Goal: Task Accomplishment & Management: Complete application form

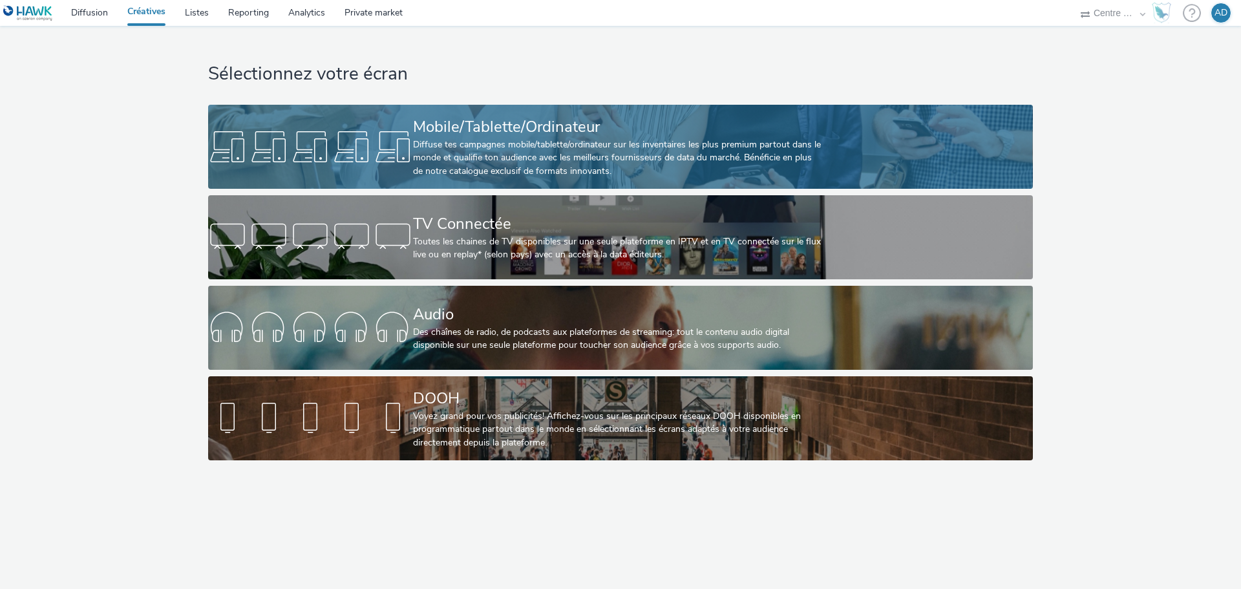
click at [483, 155] on div "Diffuse tes campagnes mobile/tablette/ordinateur sur les inventaires les plus p…" at bounding box center [618, 157] width 410 height 39
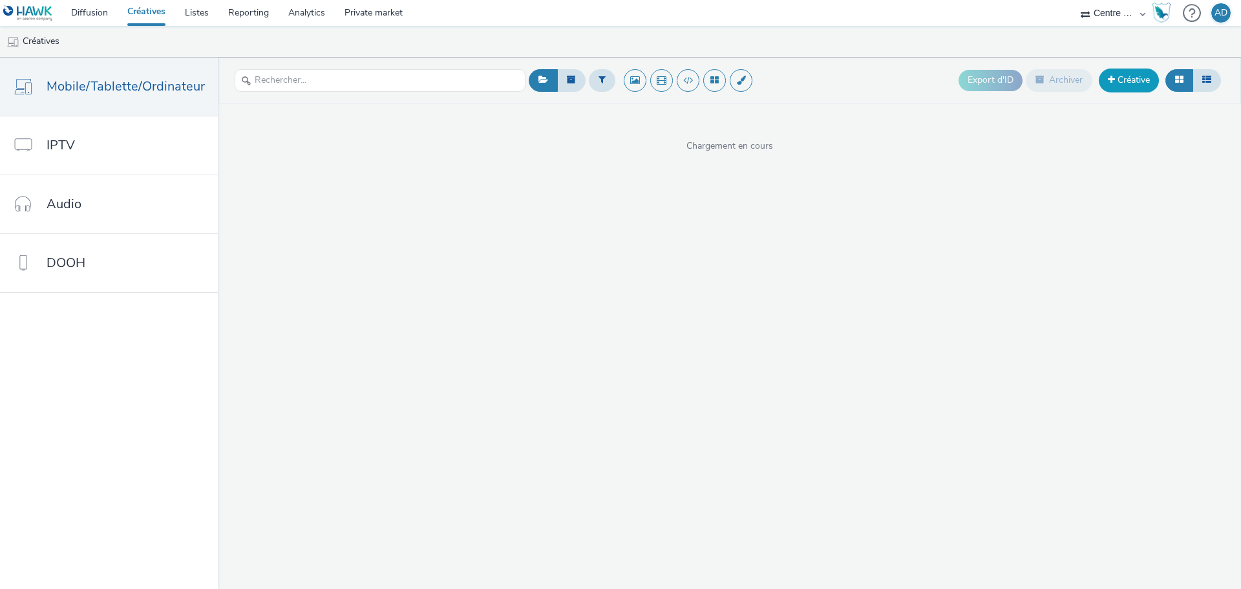
click at [1117, 83] on link "Créative" at bounding box center [1129, 80] width 60 height 23
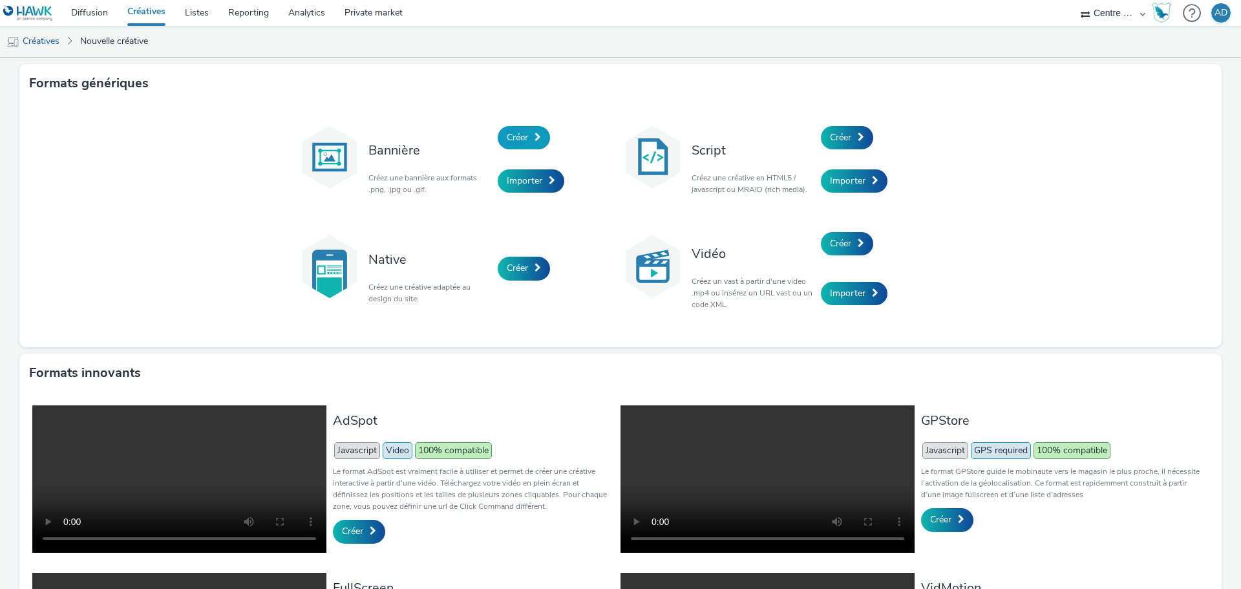
click at [510, 134] on span "Créer" at bounding box center [517, 137] width 21 height 12
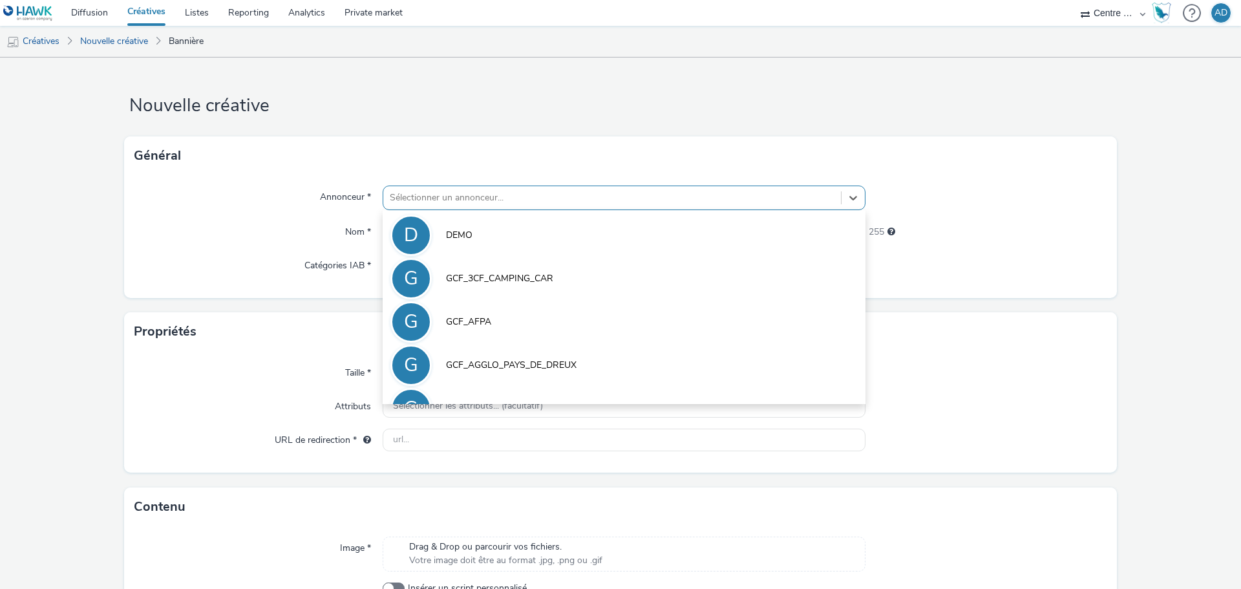
click at [453, 196] on div at bounding box center [612, 198] width 445 height 16
type input "ULT"
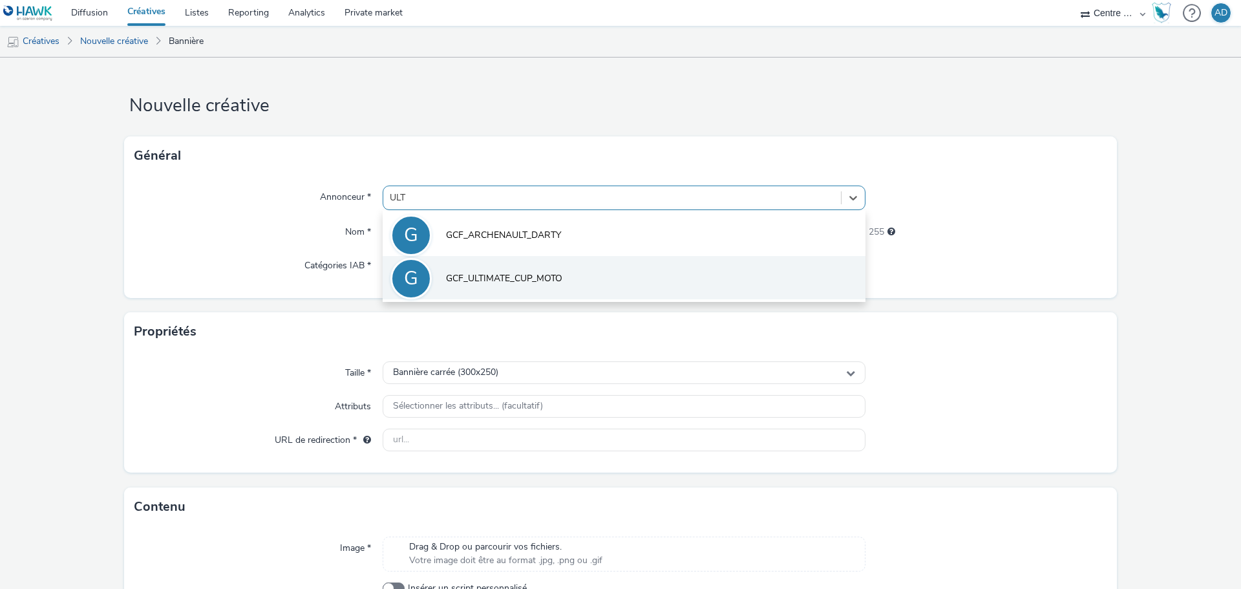
click at [464, 283] on span "GCF_ULTIMATE_CUP_MOTO" at bounding box center [504, 278] width 116 height 13
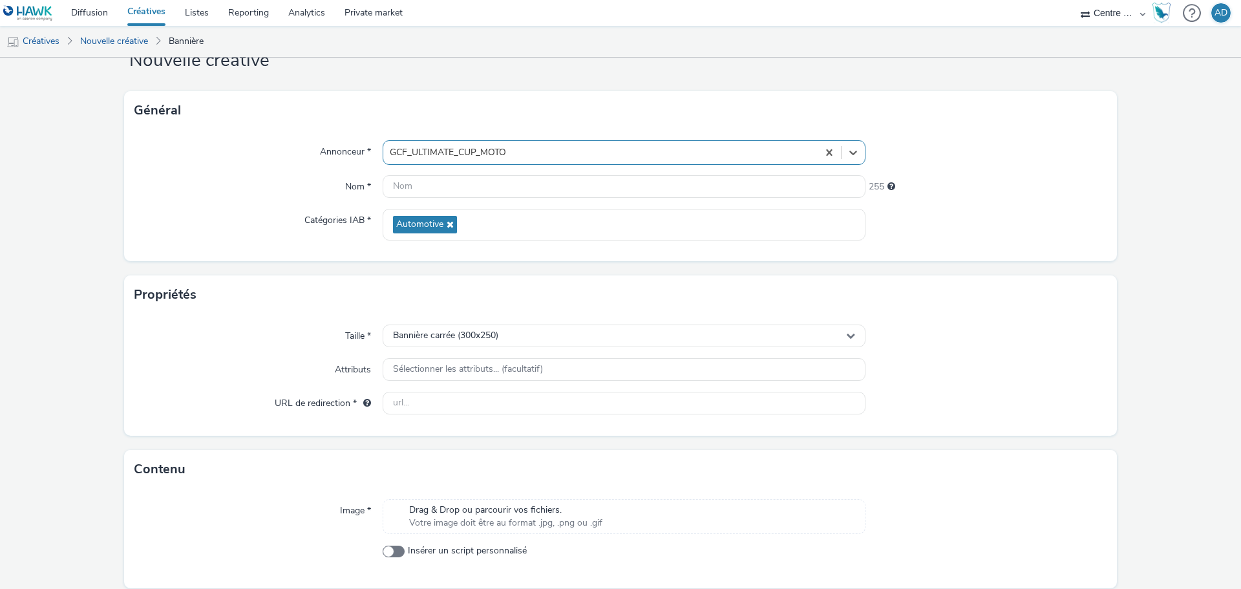
scroll to position [93, 0]
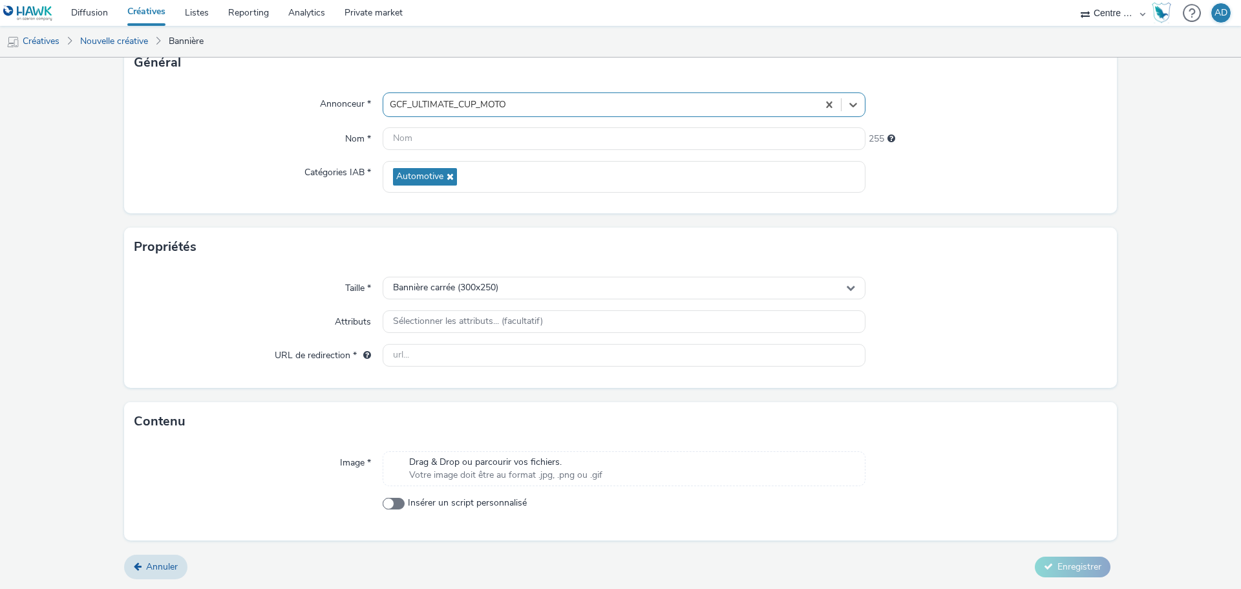
click at [489, 454] on div "Drag & Drop ou parcourir vos fichiers. Votre image doit être au format .jpg, .p…" at bounding box center [624, 468] width 483 height 35
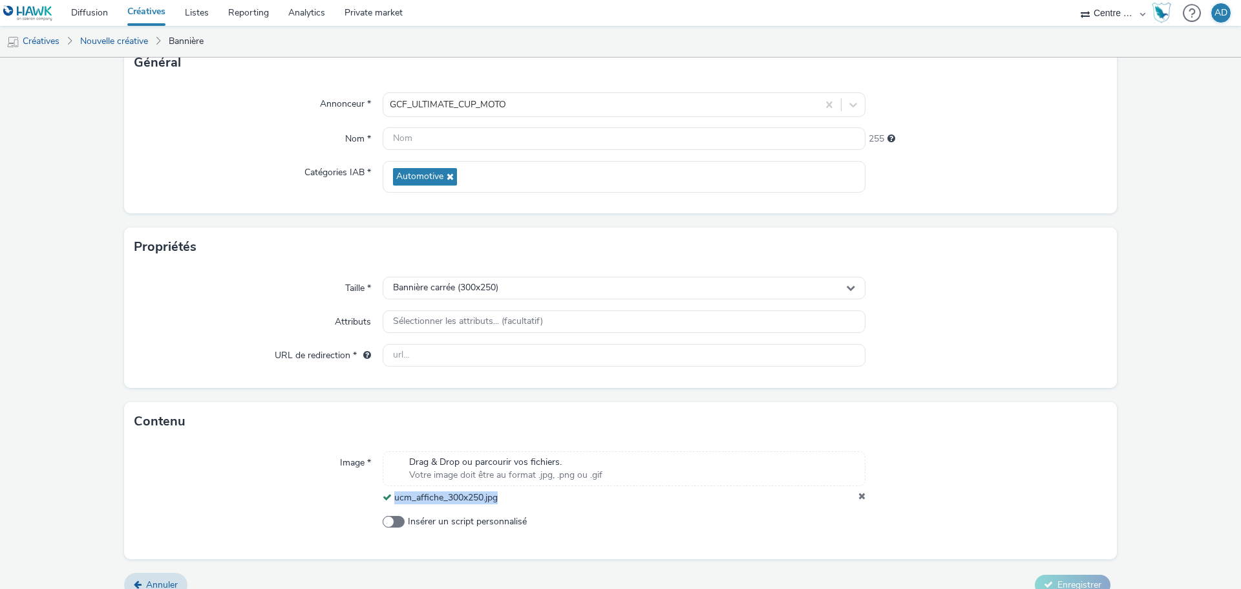
drag, startPoint x: 476, startPoint y: 507, endPoint x: 393, endPoint y: 505, distance: 83.4
click at [393, 505] on div "Image * Drag & Drop ou parcourir vos fichiers. Votre image doit être au format …" at bounding box center [620, 500] width 993 height 118
copy span "ucm_affiche_300x250.jpg"
click at [468, 142] on input "text" at bounding box center [624, 138] width 483 height 23
paste input "ucm_affiche_300x250.jpg"
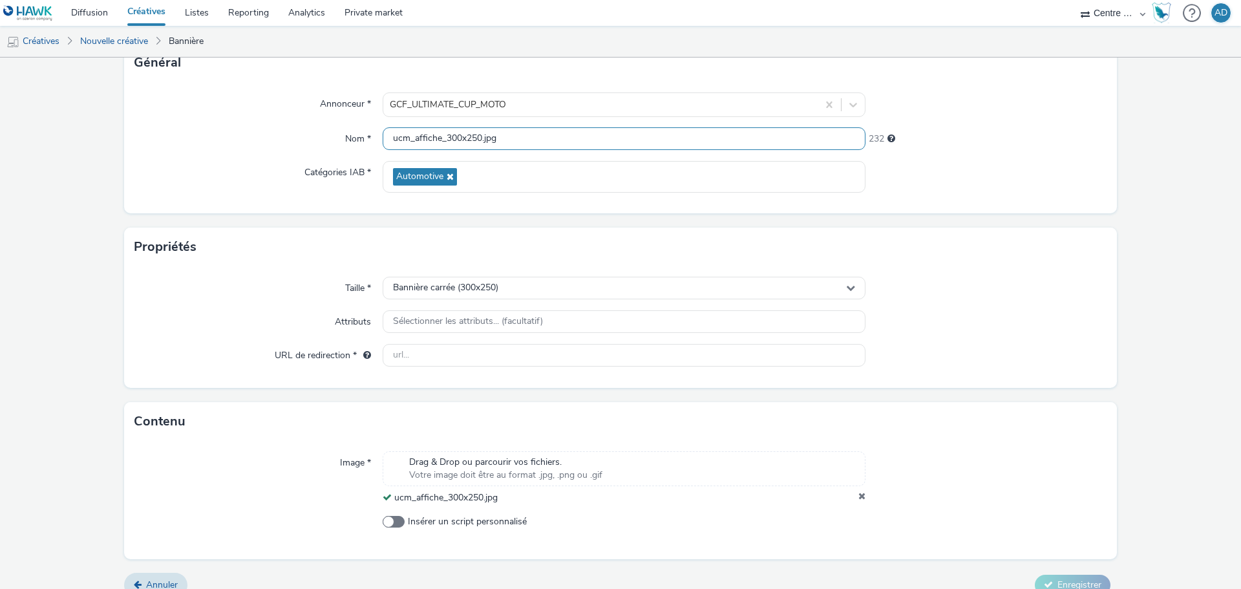
type input "ucm_affiche_300x250.jpg"
click at [1061, 320] on div at bounding box center [987, 321] width 242 height 23
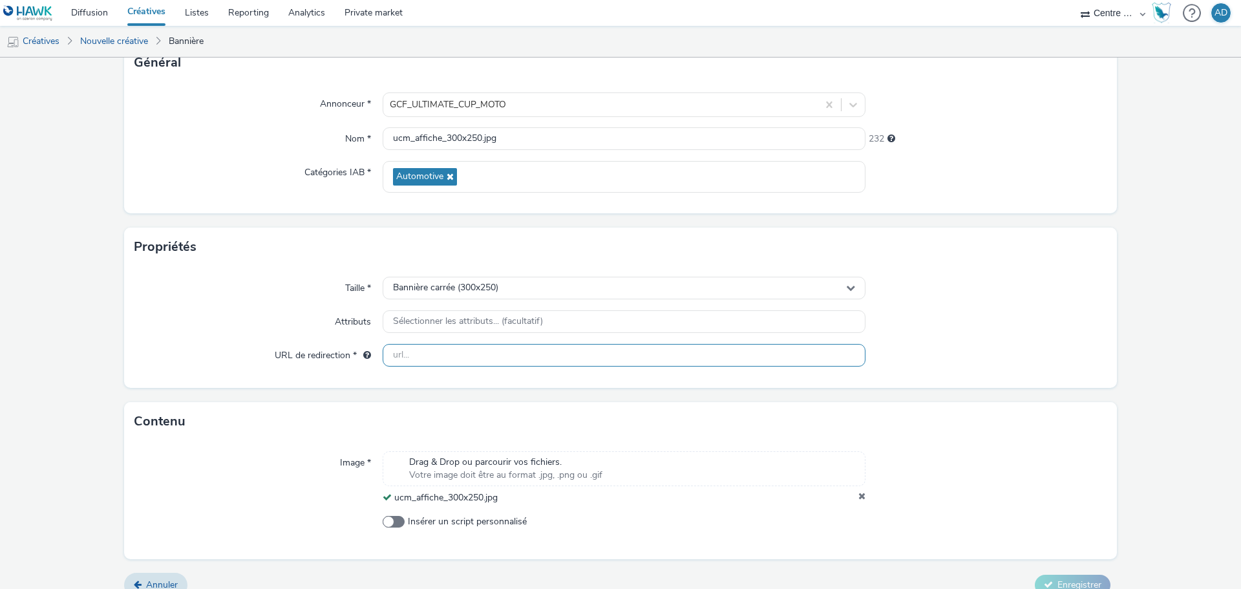
drag, startPoint x: 479, startPoint y: 352, endPoint x: 557, endPoint y: 345, distance: 78.5
click at [479, 352] on input "text" at bounding box center [624, 355] width 483 height 23
paste input "[URL][DOMAIN_NAME]"
type input "[URL][DOMAIN_NAME]"
click at [942, 324] on div at bounding box center [987, 321] width 242 height 23
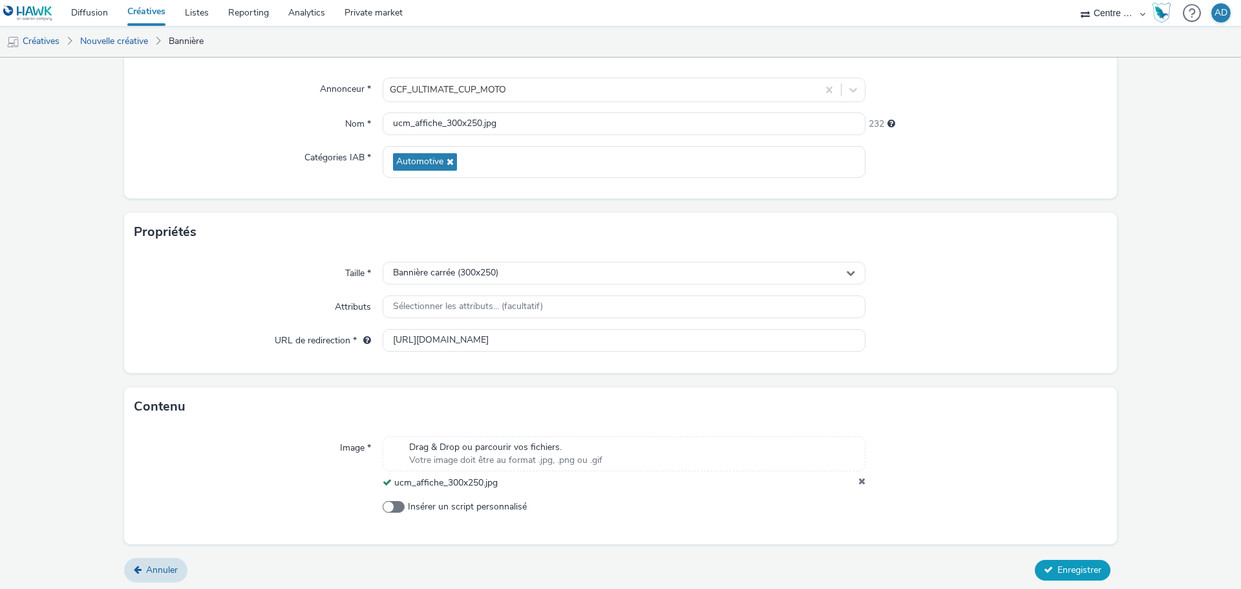
scroll to position [111, 0]
click at [1073, 564] on span "Enregistrer" at bounding box center [1080, 566] width 44 height 12
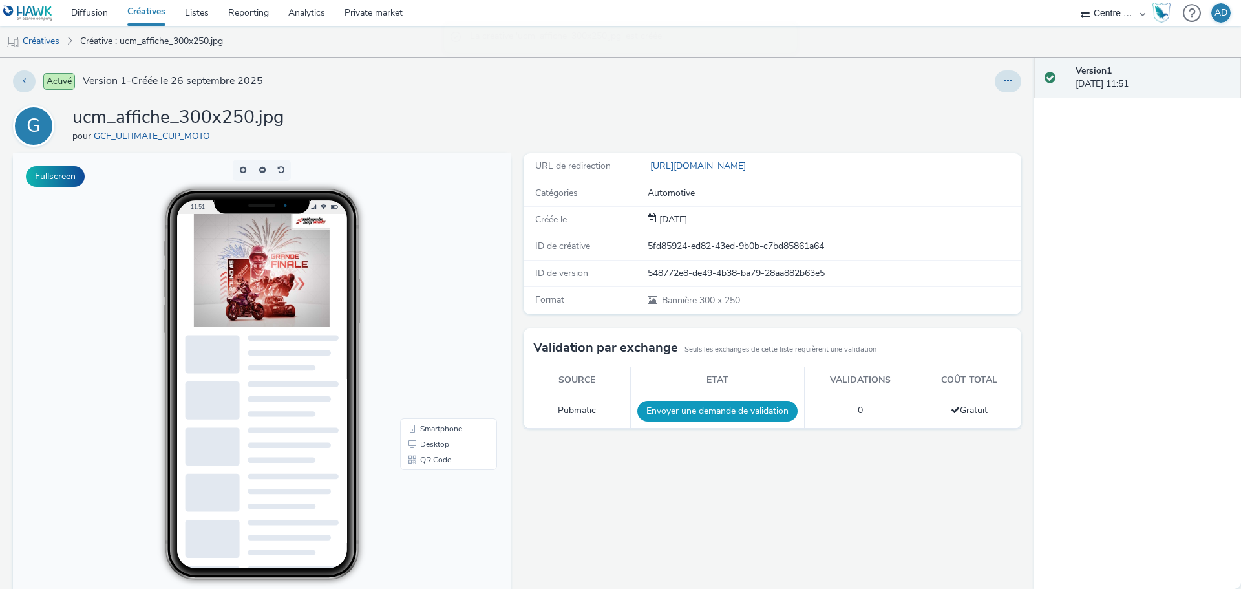
click at [718, 417] on button "Envoyer une demande de validation" at bounding box center [717, 411] width 160 height 21
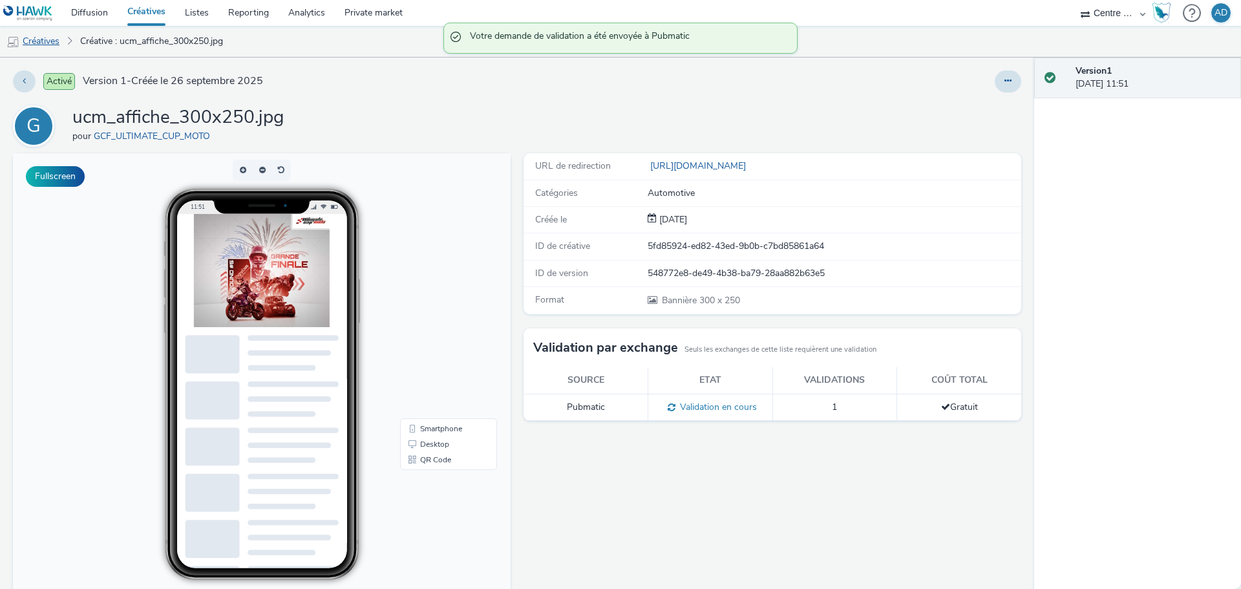
click at [53, 40] on link "Créatives" at bounding box center [33, 41] width 66 height 31
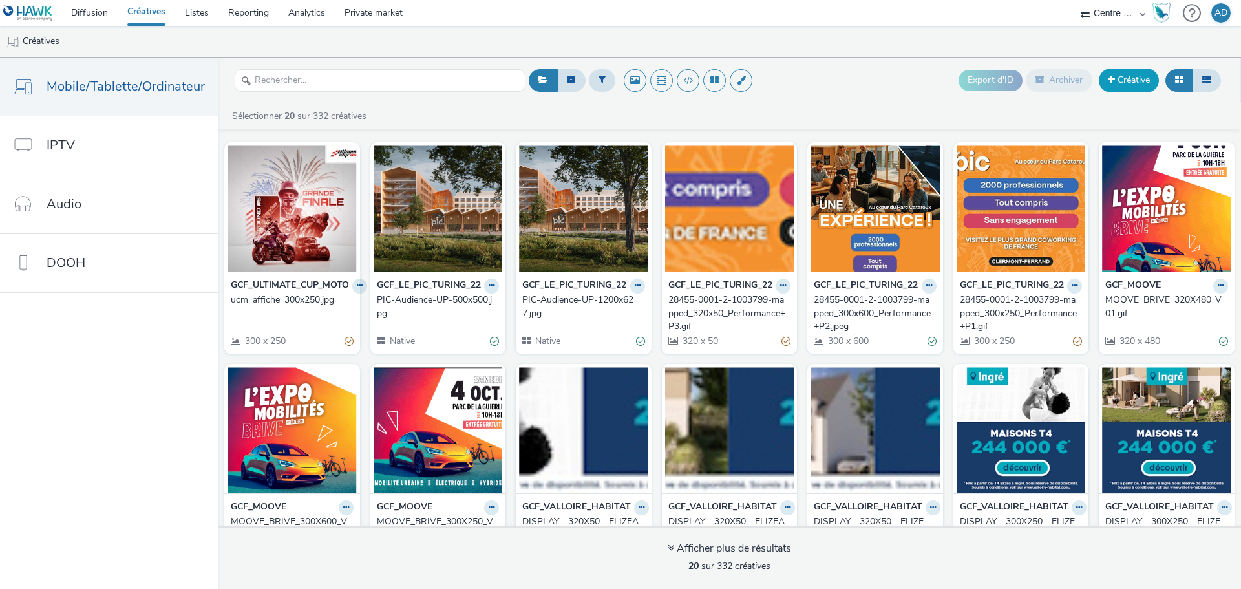
click at [1113, 73] on link "Créative" at bounding box center [1129, 80] width 60 height 23
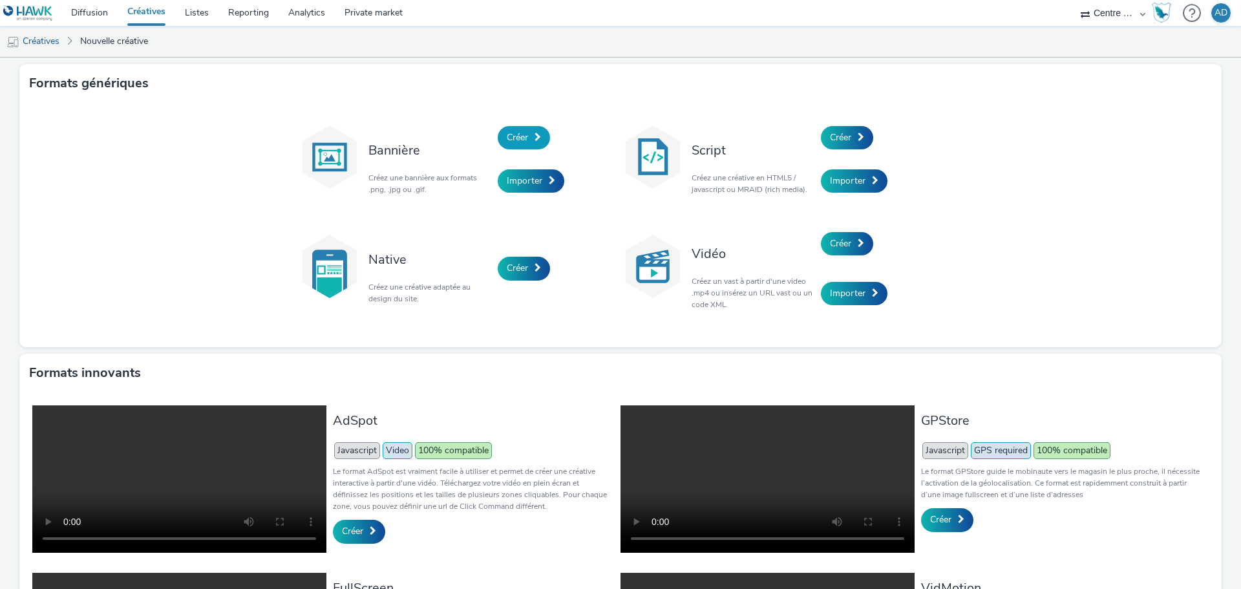
click at [507, 136] on span "Créer" at bounding box center [517, 137] width 21 height 12
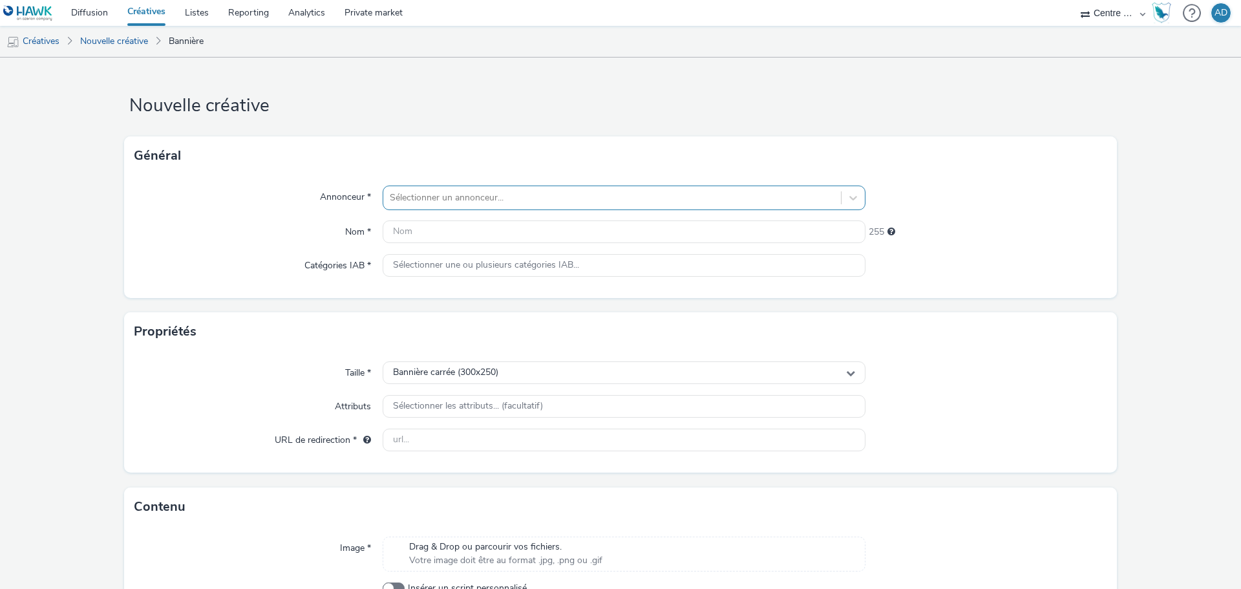
click at [467, 199] on div at bounding box center [612, 198] width 445 height 16
type input "ULTI"
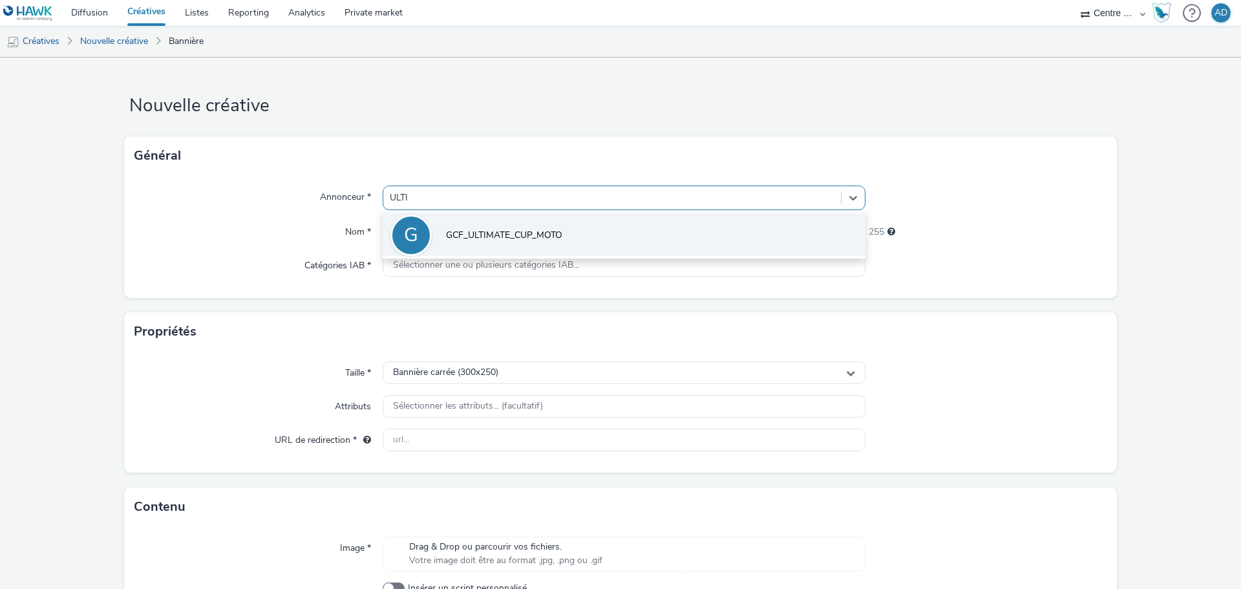
click at [478, 233] on span "GCF_ULTIMATE_CUP_MOTO" at bounding box center [504, 235] width 116 height 13
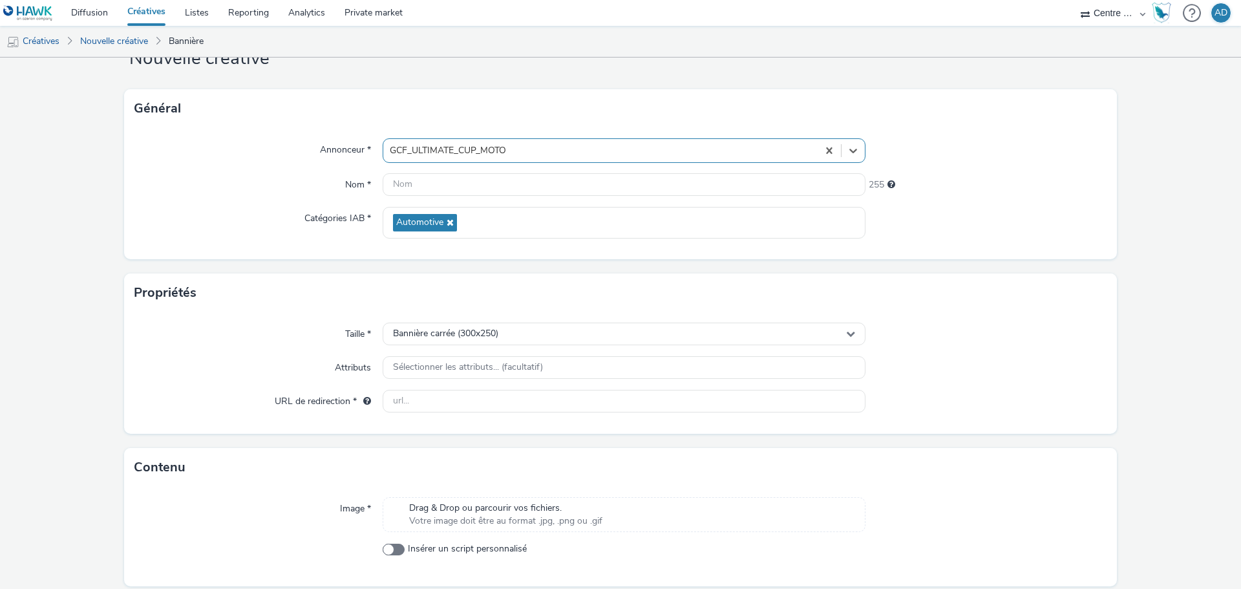
scroll to position [93, 0]
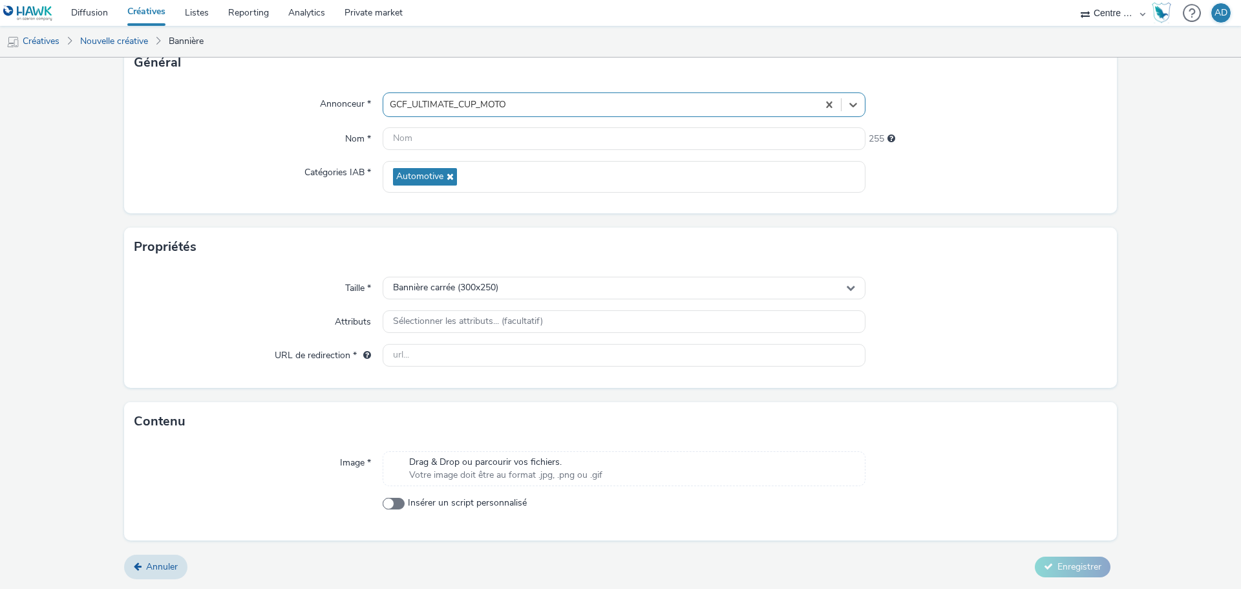
click at [498, 460] on span "Drag & Drop ou parcourir vos fichiers." at bounding box center [505, 462] width 193 height 13
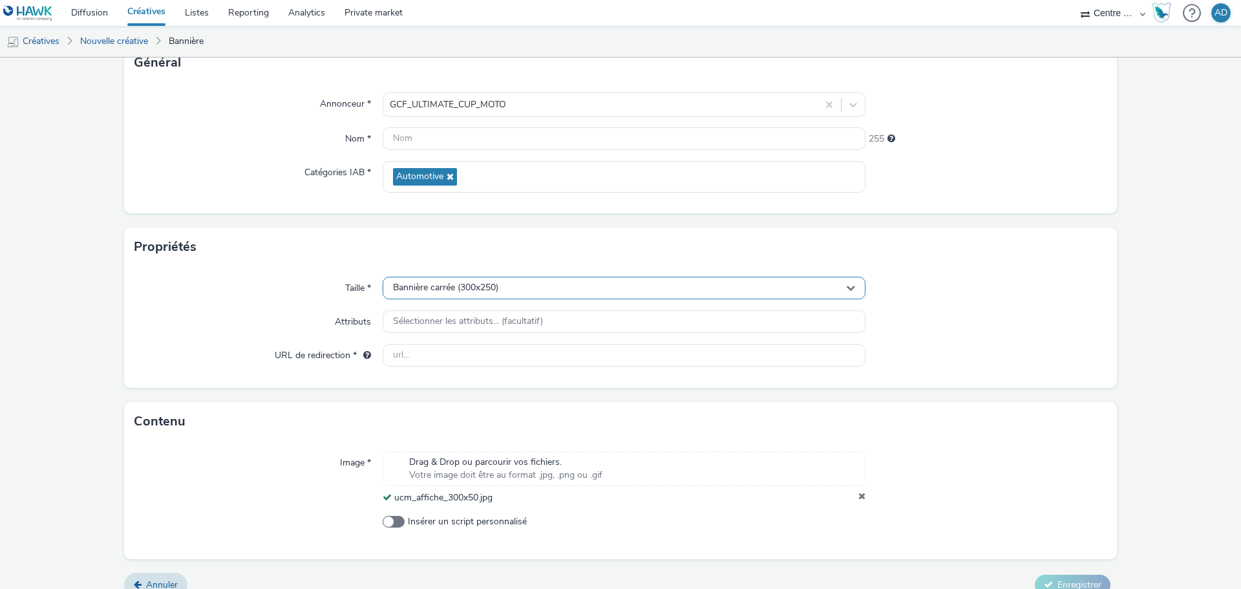
click at [508, 287] on div "Bannière carrée (300x250)" at bounding box center [624, 288] width 483 height 23
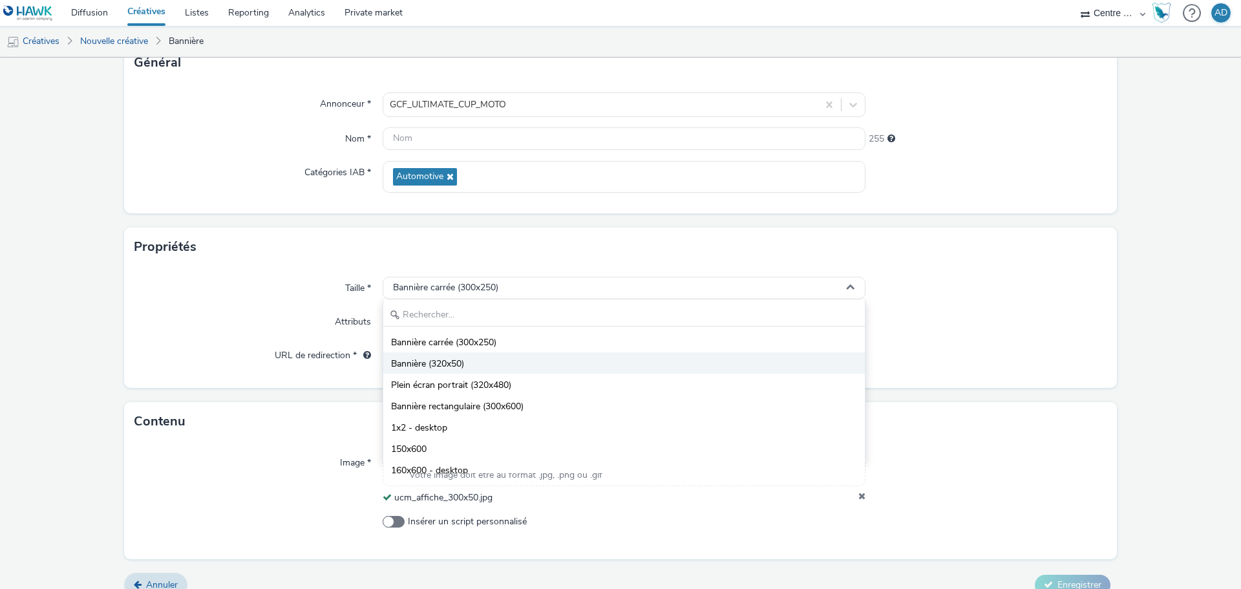
click at [444, 363] on span "Bannière (320x50)" at bounding box center [427, 363] width 73 height 13
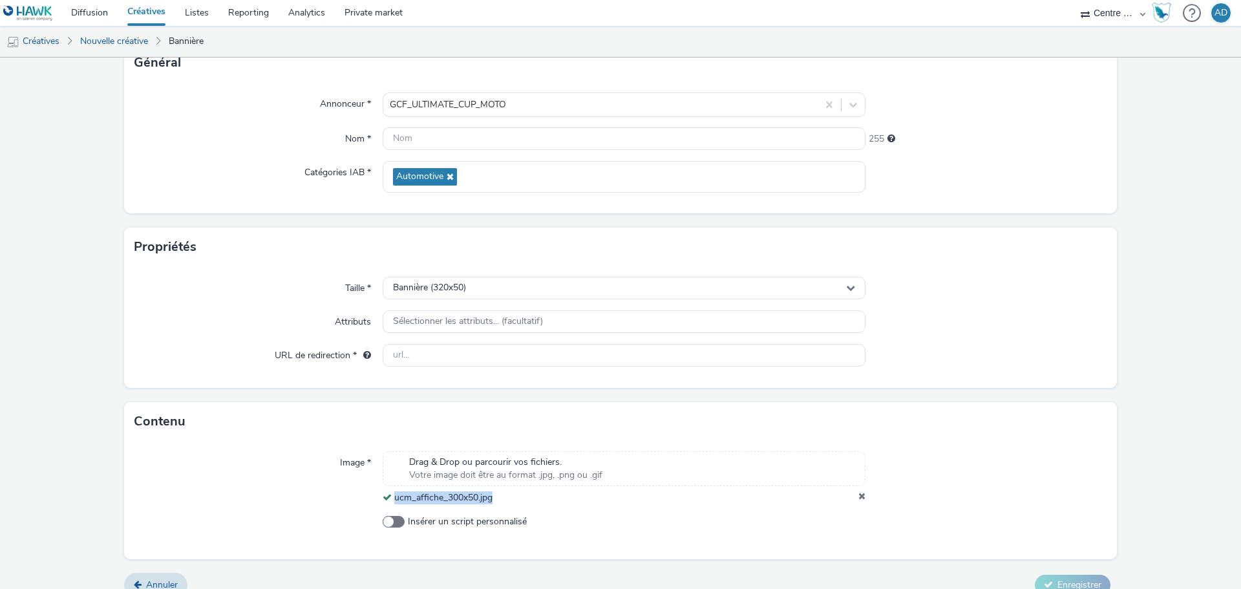
drag, startPoint x: 507, startPoint y: 496, endPoint x: 392, endPoint y: 498, distance: 115.1
click at [392, 498] on div "ucm_affiche_300x50.jpg" at bounding box center [624, 497] width 483 height 13
copy span "ucm_affiche_300x50.jpg"
click at [479, 136] on input "text" at bounding box center [624, 138] width 483 height 23
paste input "ucm_affiche_300x50.jpg"
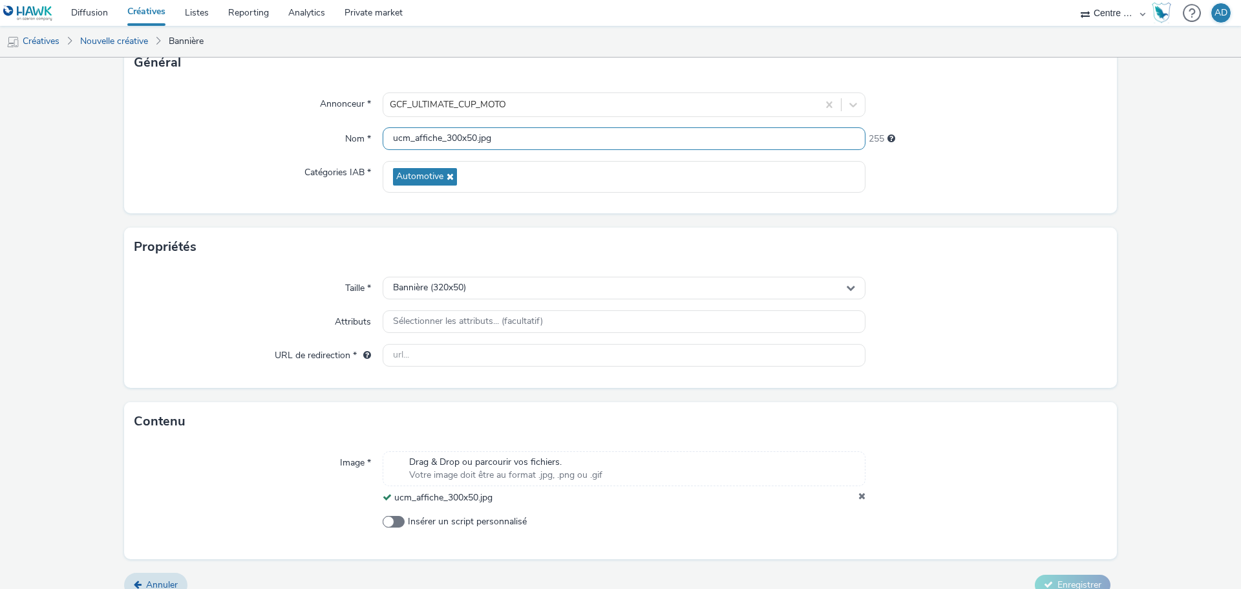
type input "ucm_affiche_300x50.jpg"
click at [983, 231] on div "Propriétés" at bounding box center [620, 247] width 993 height 39
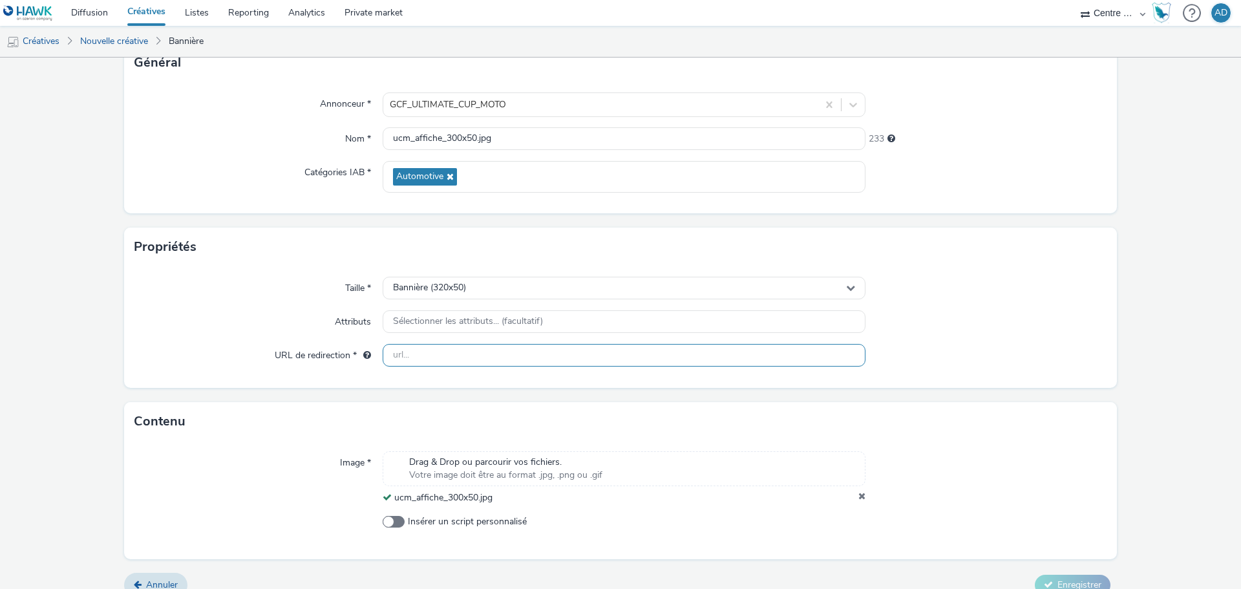
click at [494, 364] on input "text" at bounding box center [624, 355] width 483 height 23
paste input "[URL][DOMAIN_NAME]"
type input "[URL][DOMAIN_NAME]"
click at [1030, 345] on div at bounding box center [987, 355] width 242 height 23
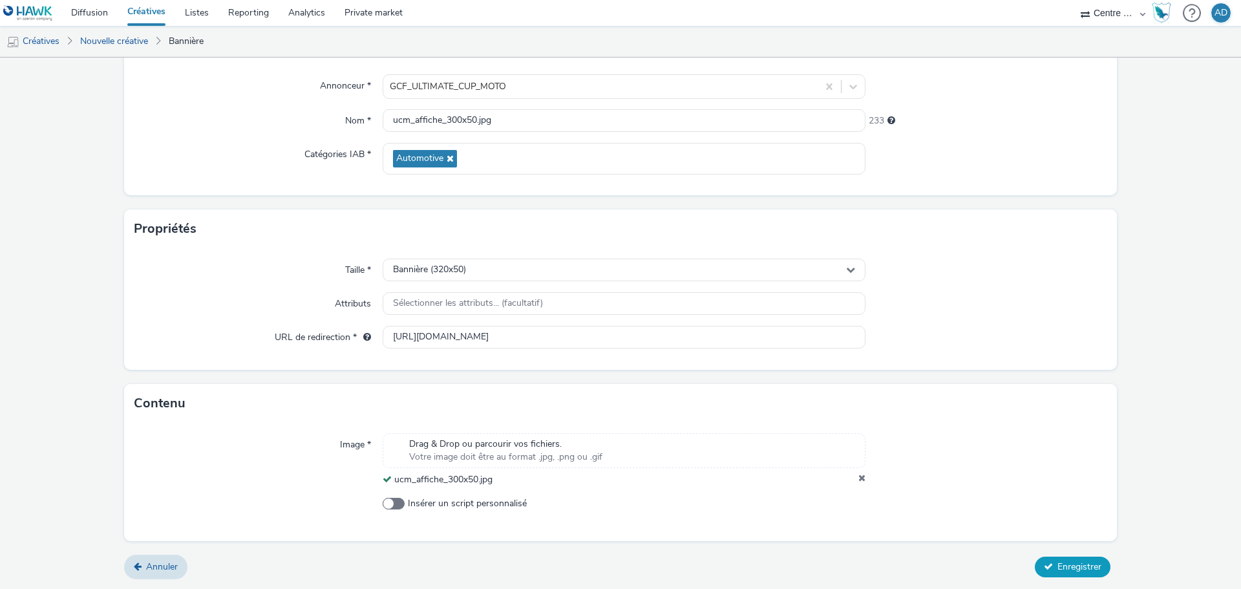
click at [1063, 564] on span "Enregistrer" at bounding box center [1080, 566] width 44 height 12
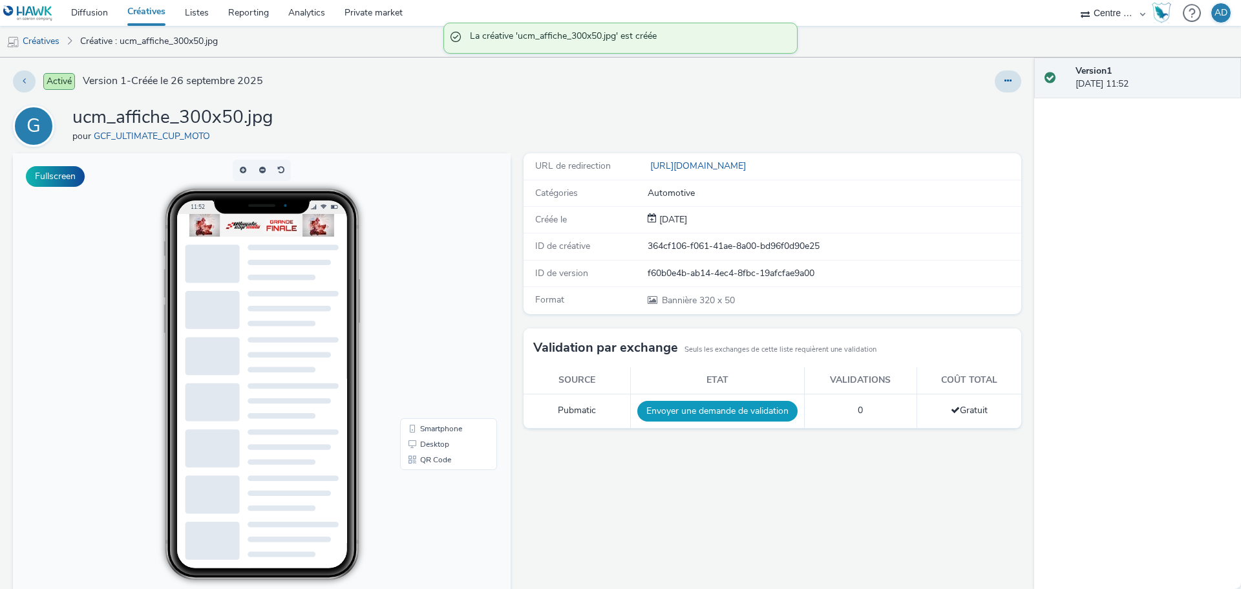
click at [730, 412] on button "Envoyer une demande de validation" at bounding box center [717, 411] width 160 height 21
click at [46, 39] on link "Créatives" at bounding box center [33, 41] width 66 height 31
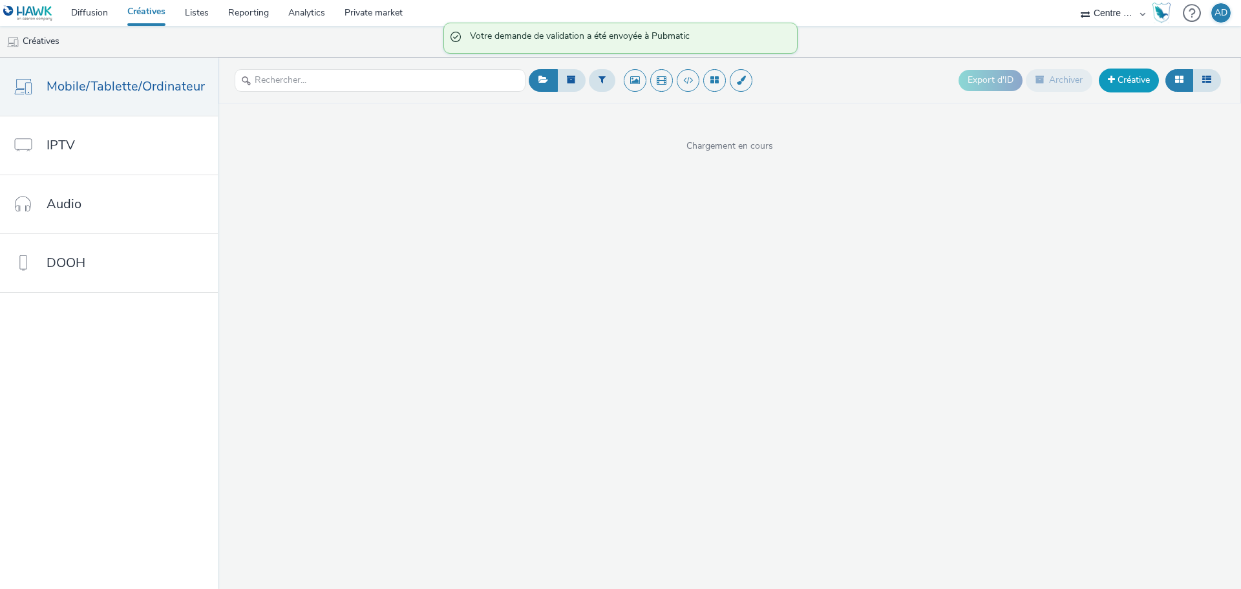
click at [1145, 80] on link "Créative" at bounding box center [1129, 80] width 60 height 23
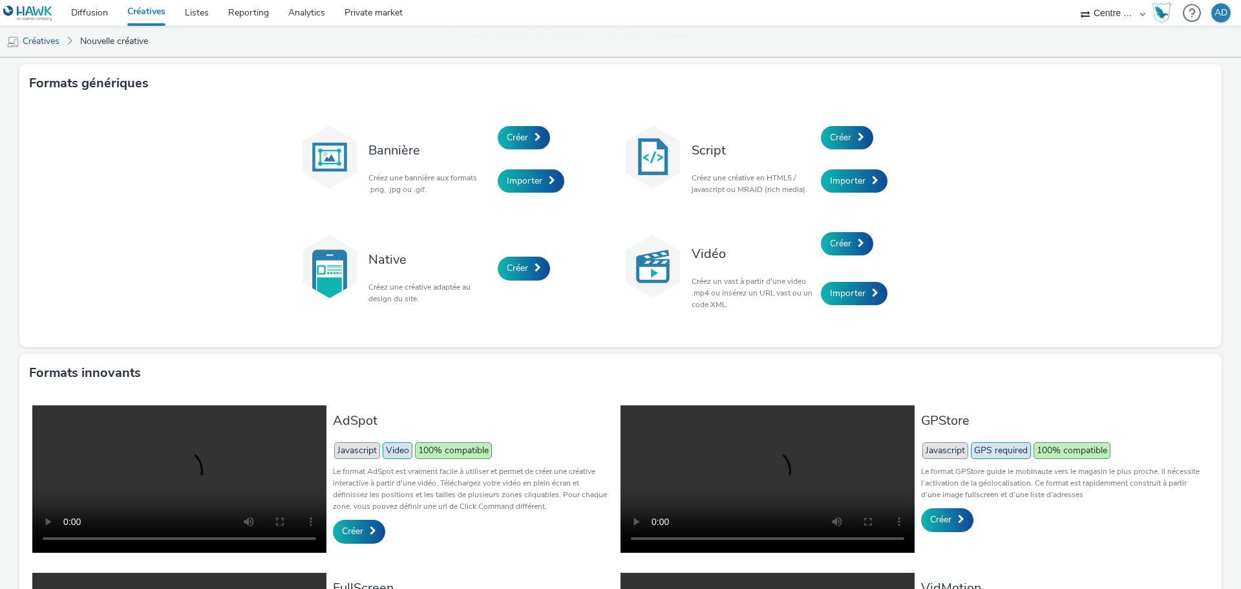
click at [545, 120] on div "Créer" at bounding box center [559, 138] width 123 height 44
click at [526, 136] on link "Créer" at bounding box center [524, 137] width 52 height 23
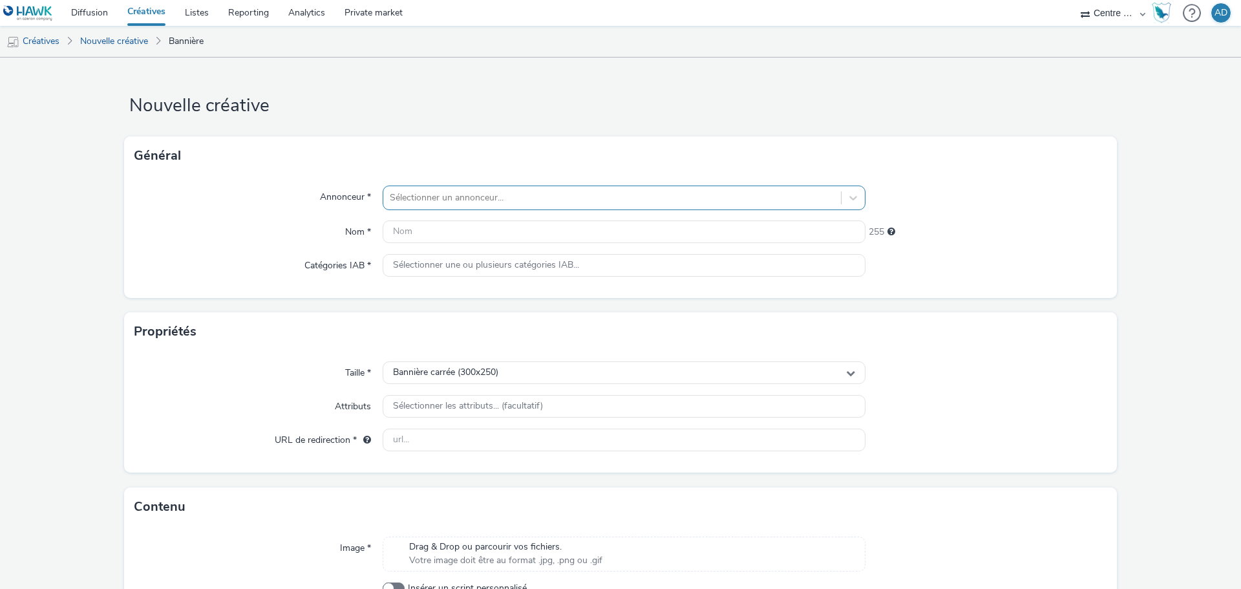
click at [485, 199] on div at bounding box center [612, 198] width 445 height 16
type input "ULTI"
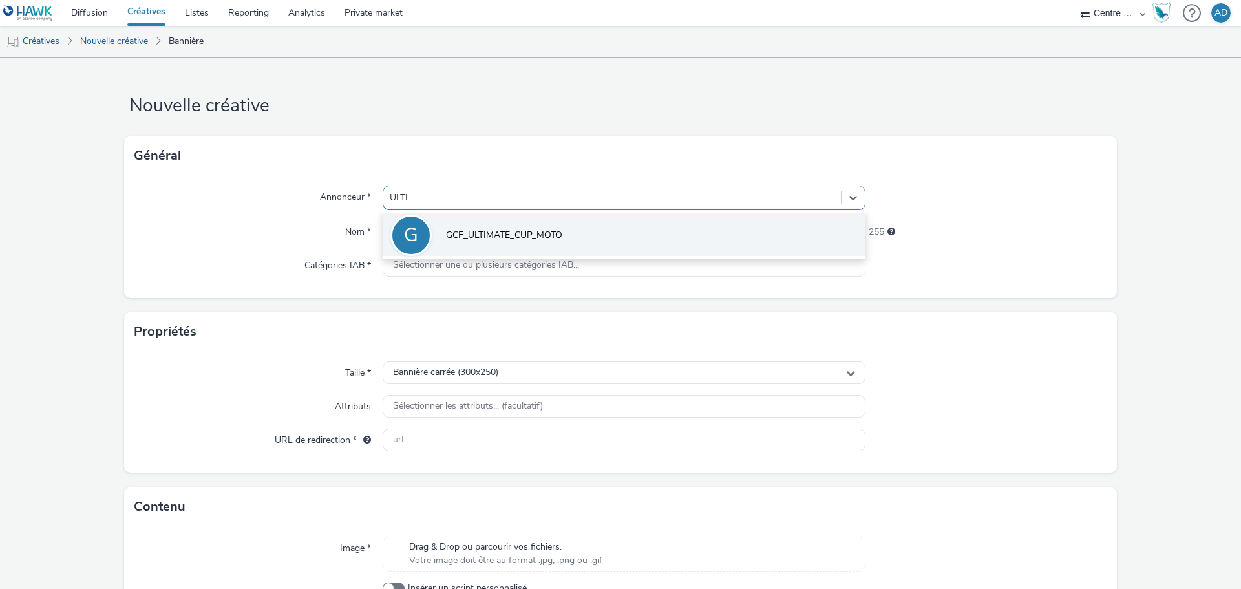
click at [481, 225] on li "G GCF_ULTIMATE_CUP_MOTO" at bounding box center [624, 234] width 483 height 43
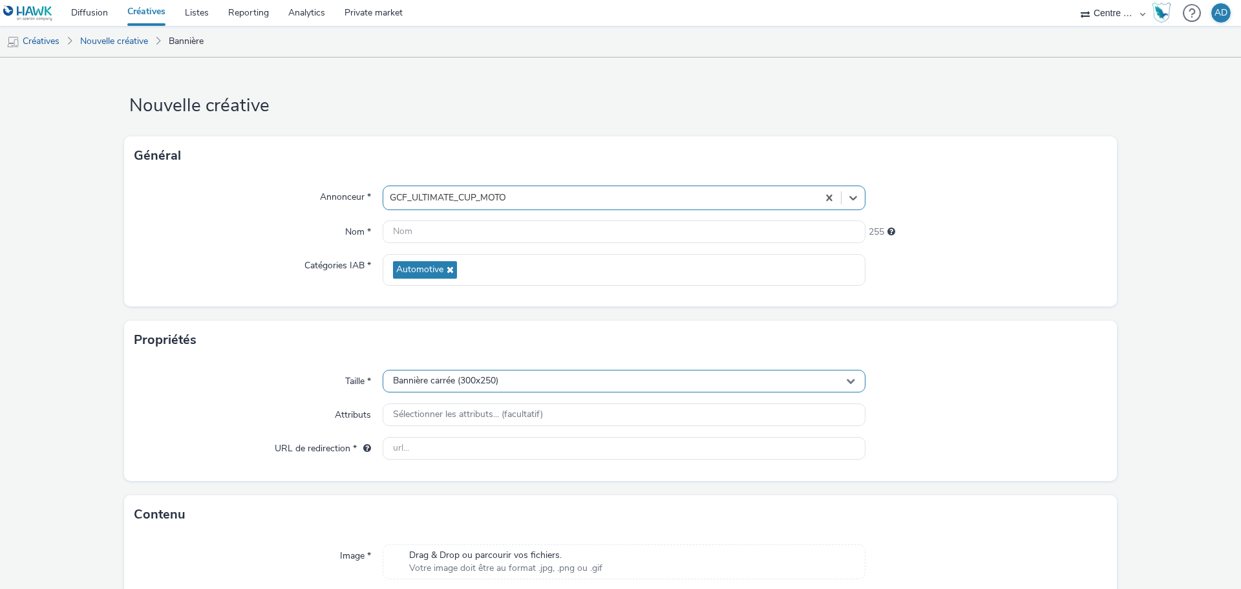
click at [480, 381] on span "Bannière carrée (300x250)" at bounding box center [445, 381] width 105 height 11
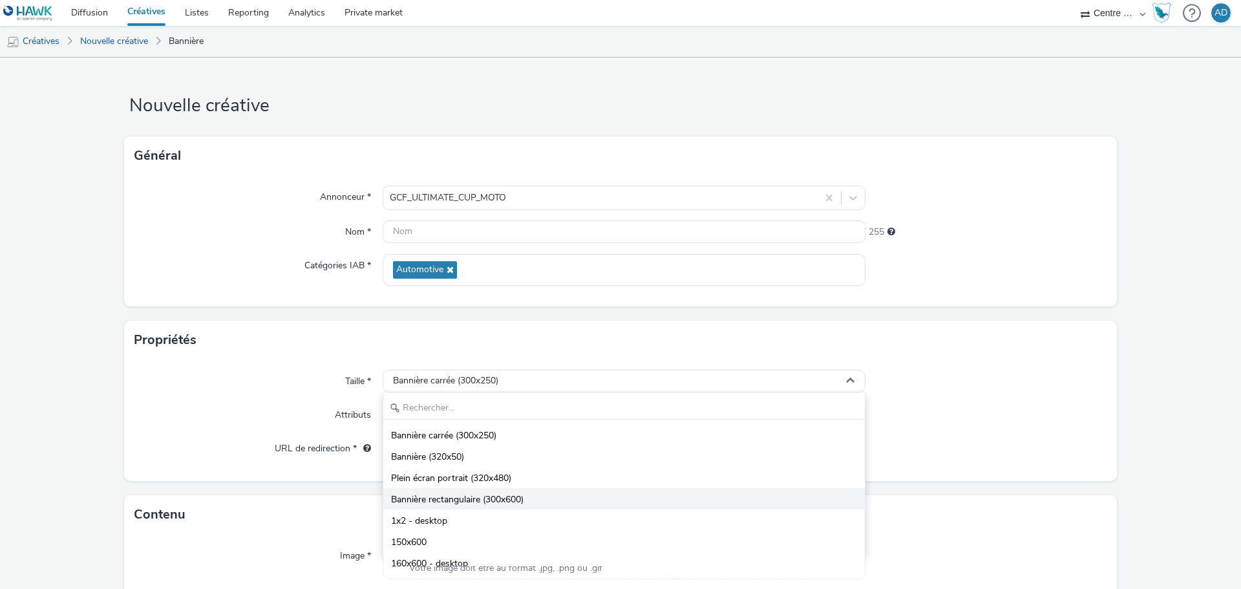
click at [487, 502] on span "Bannière rectangulaire (300x600)" at bounding box center [457, 499] width 133 height 13
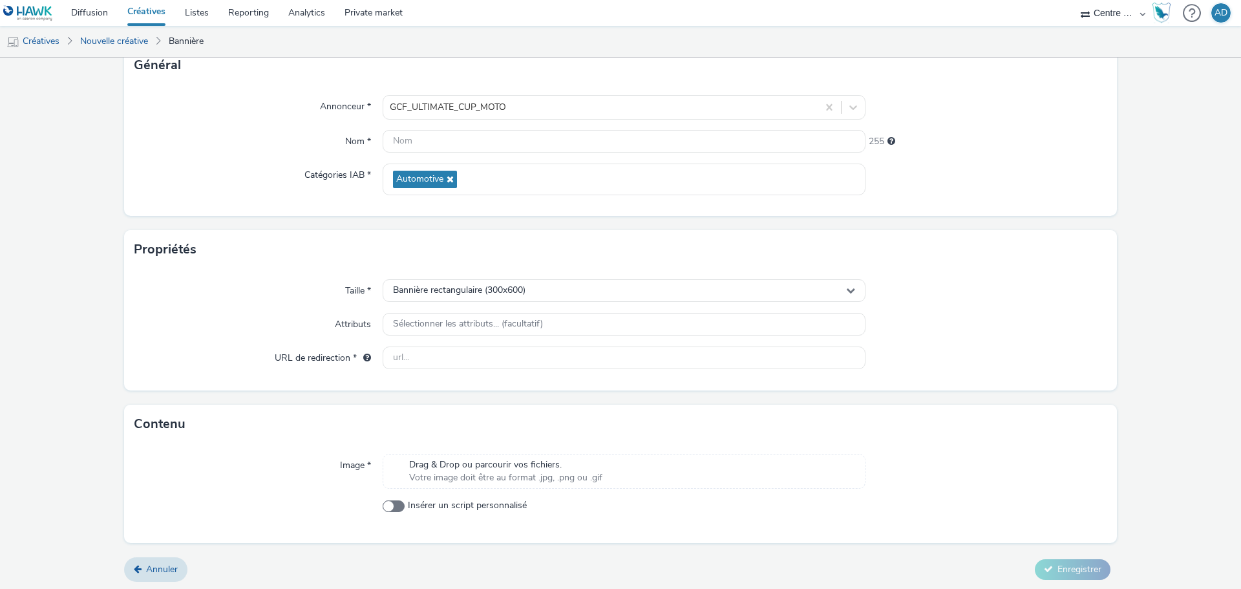
scroll to position [93, 0]
click at [575, 475] on span "Votre image doit être au format .jpg, .png ou .gif" at bounding box center [505, 475] width 193 height 13
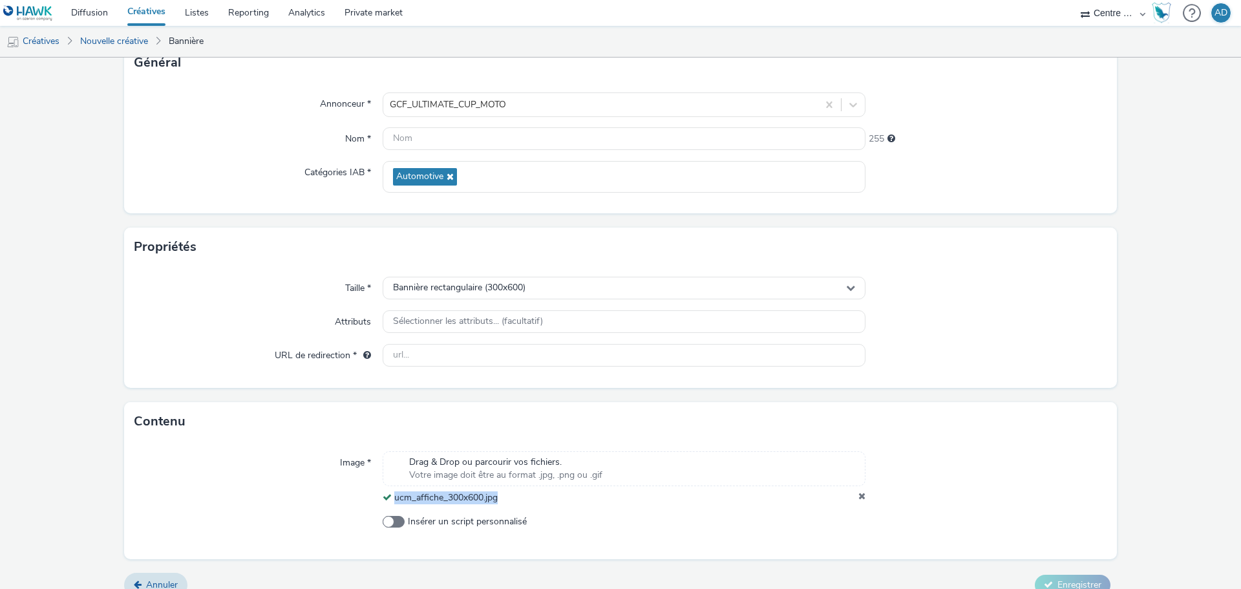
drag, startPoint x: 473, startPoint y: 502, endPoint x: 390, endPoint y: 505, distance: 82.8
click at [390, 505] on div "Image * Drag & Drop ou parcourir vos fichiers. Votre image doit être au format …" at bounding box center [620, 500] width 993 height 118
copy span "ucm_affiche_300x600.jpg"
click at [532, 130] on input "text" at bounding box center [624, 138] width 483 height 23
paste input "ucm_affiche_300x600.jpg"
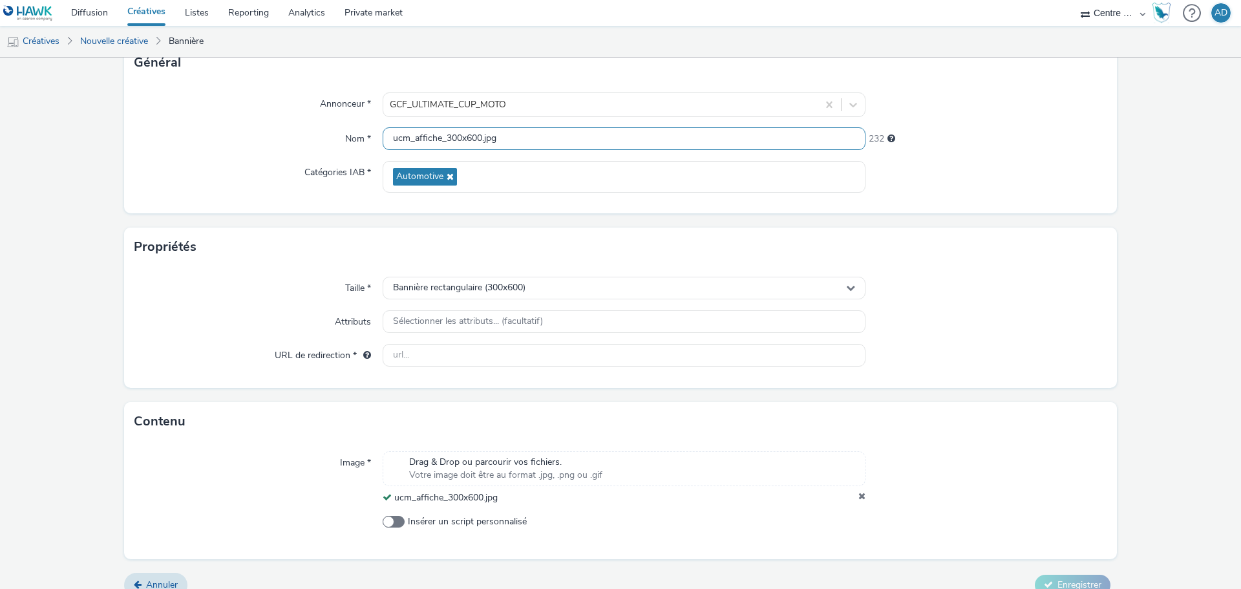
type input "ucm_affiche_300x600.jpg"
click at [995, 246] on div "Propriétés" at bounding box center [620, 247] width 993 height 39
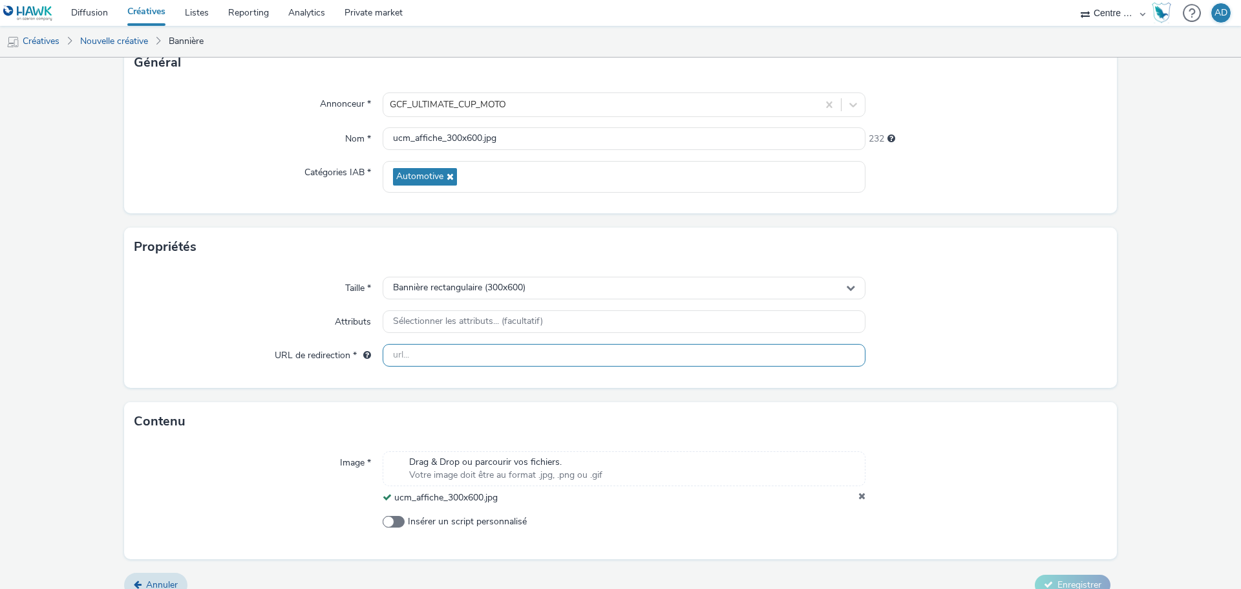
drag, startPoint x: 551, startPoint y: 351, endPoint x: 582, endPoint y: 341, distance: 33.1
click at [551, 351] on input "text" at bounding box center [624, 355] width 483 height 23
paste input "[URL][DOMAIN_NAME]"
type input "[URL][DOMAIN_NAME]"
click at [1067, 341] on div "Taille * Bannière rectangulaire (300x600) Attributs Sélectionner les attributs.…" at bounding box center [620, 327] width 993 height 122
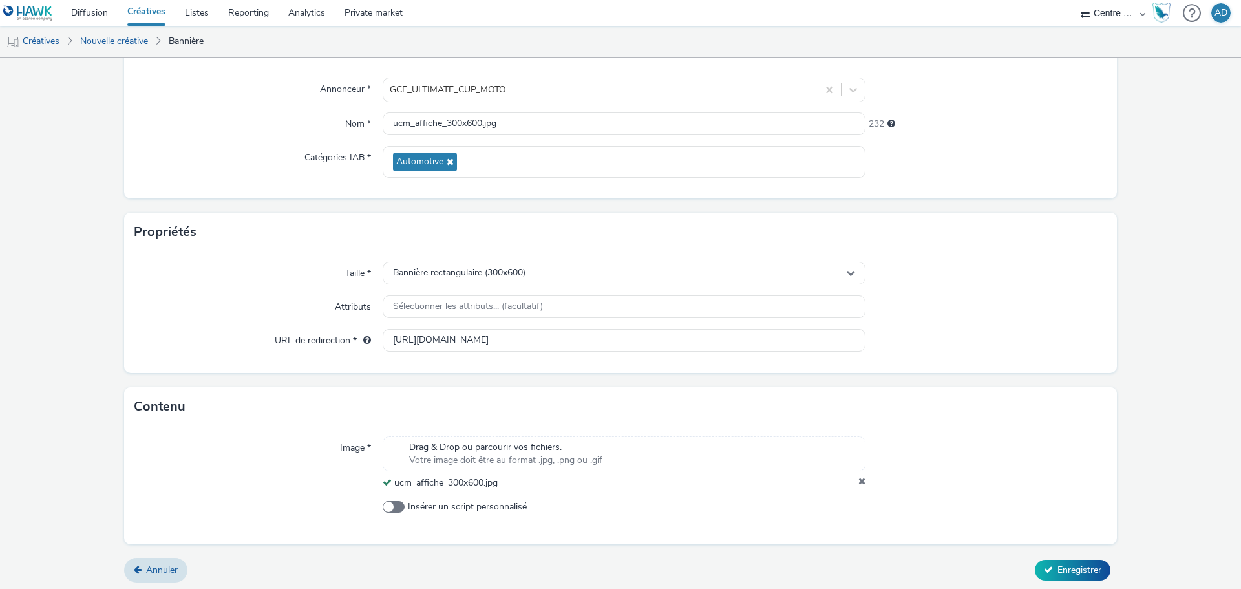
scroll to position [111, 0]
click at [1054, 574] on button "Enregistrer" at bounding box center [1073, 567] width 76 height 21
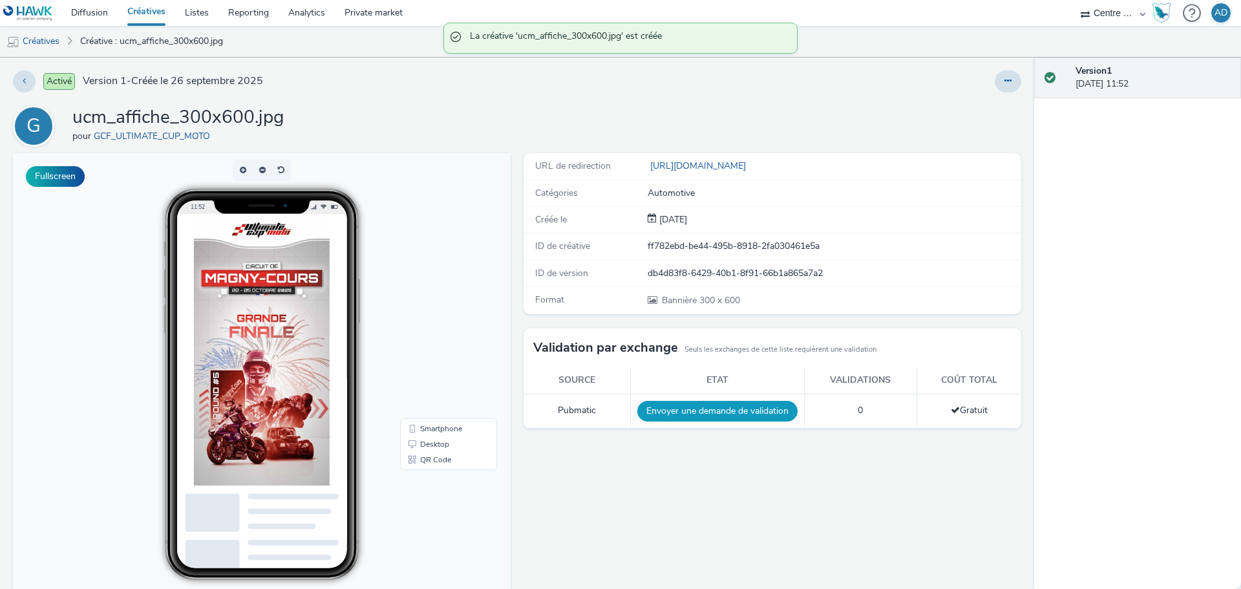
click at [665, 410] on button "Envoyer une demande de validation" at bounding box center [717, 411] width 160 height 21
click at [50, 39] on link "Créatives" at bounding box center [33, 41] width 66 height 31
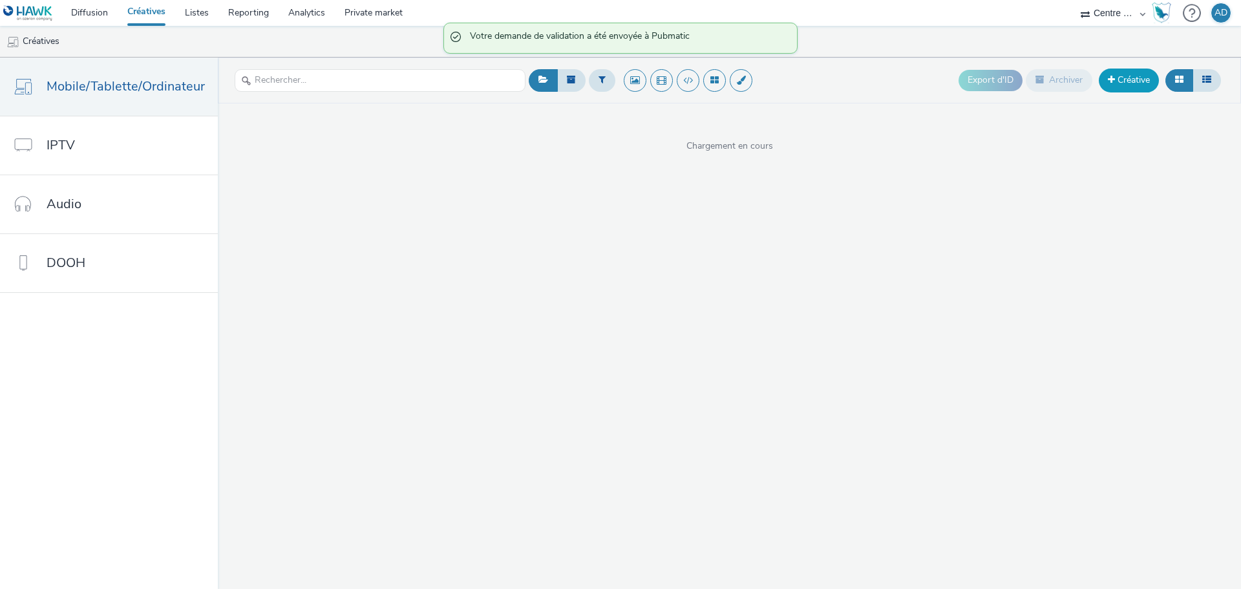
click at [1131, 69] on link "Créative" at bounding box center [1129, 80] width 60 height 23
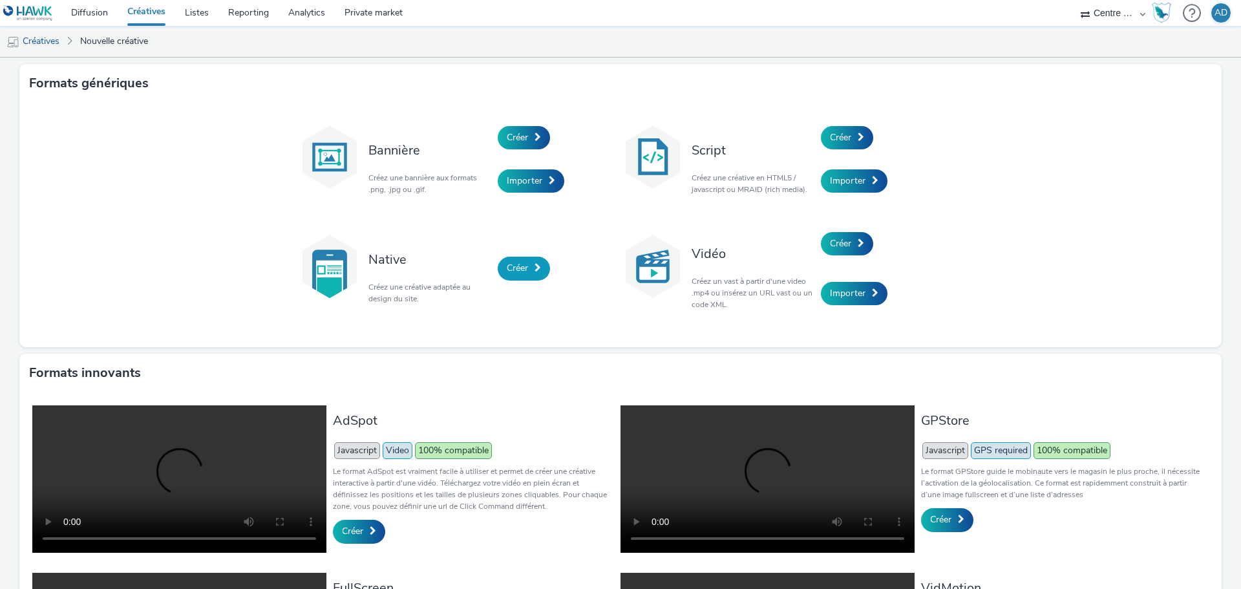
click at [517, 277] on link "Créer" at bounding box center [524, 268] width 52 height 23
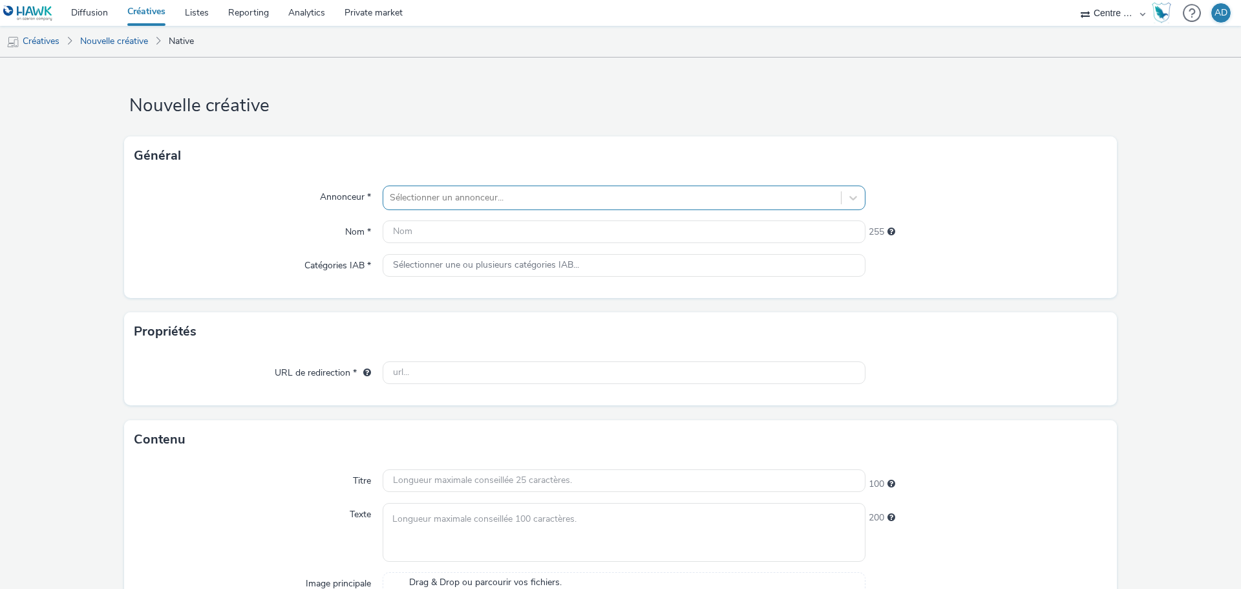
click at [524, 197] on div at bounding box center [612, 198] width 445 height 16
type input "ULTI"
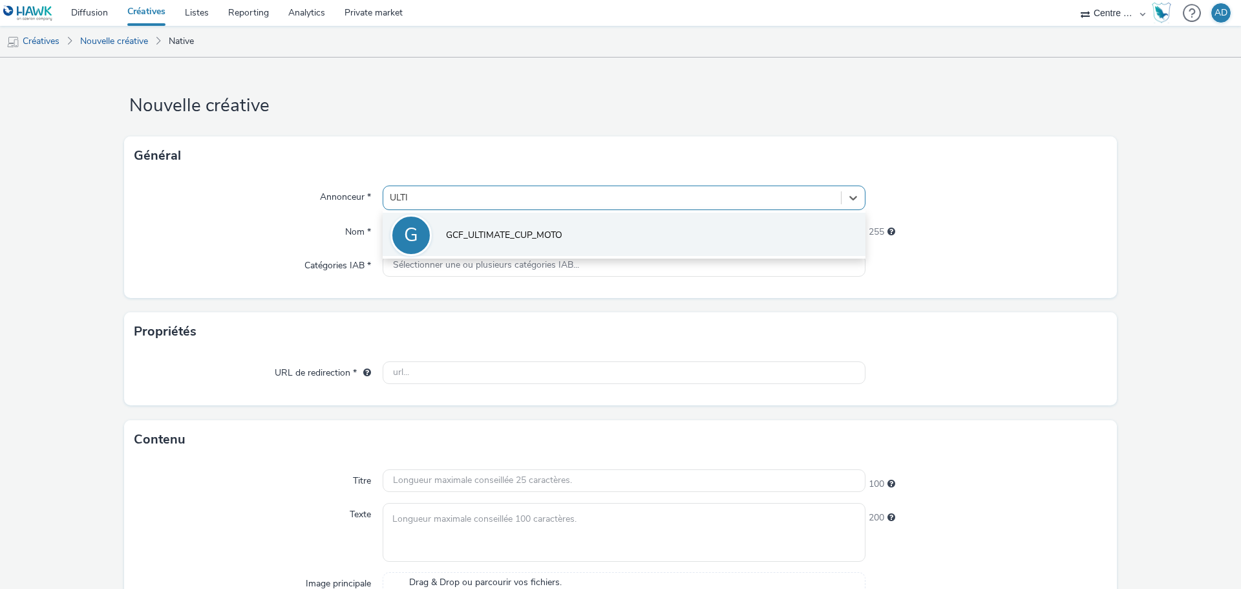
click at [512, 228] on li "G GCF_ULTIMATE_CUP_MOTO" at bounding box center [624, 234] width 483 height 43
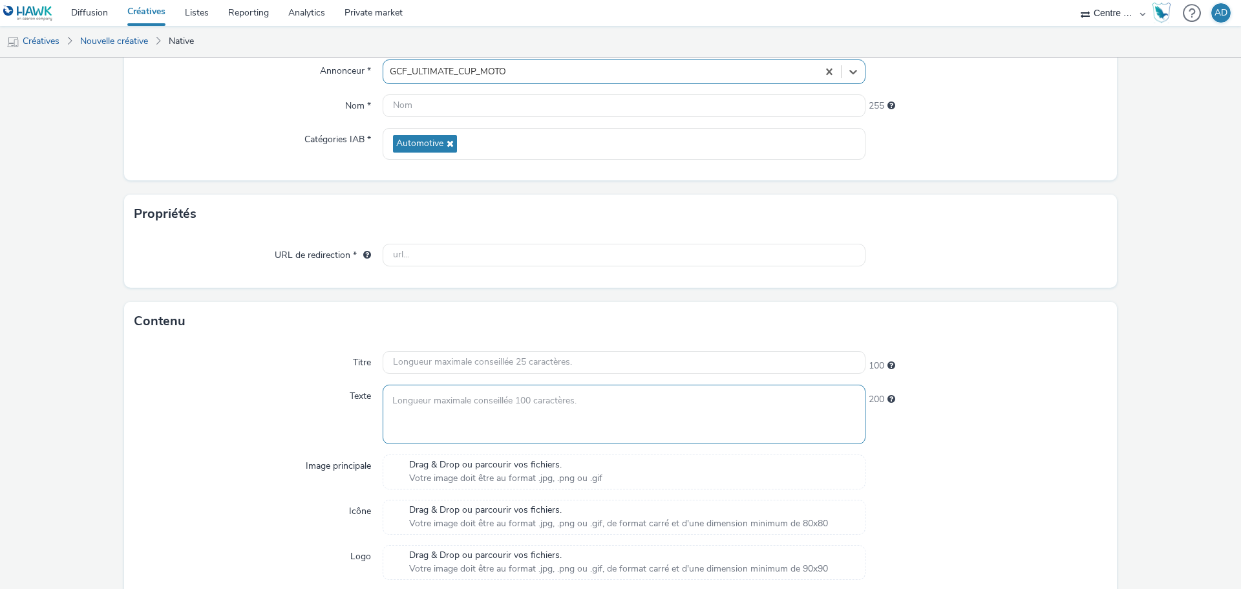
scroll to position [129, 0]
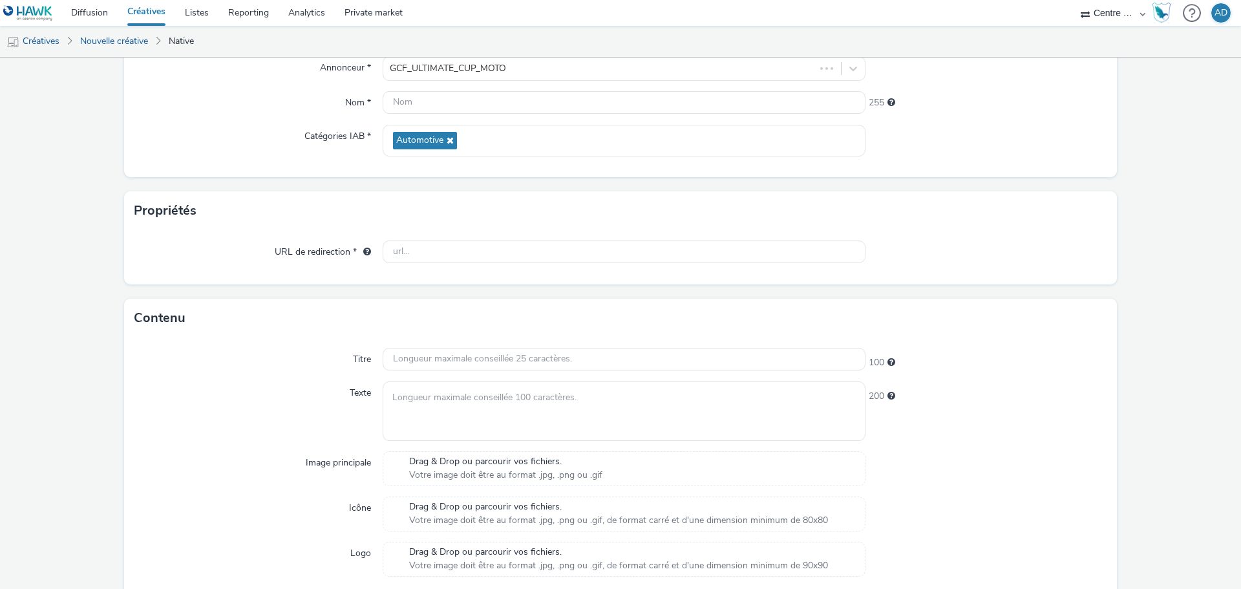
click at [487, 465] on span "Drag & Drop ou parcourir vos fichiers." at bounding box center [505, 461] width 193 height 13
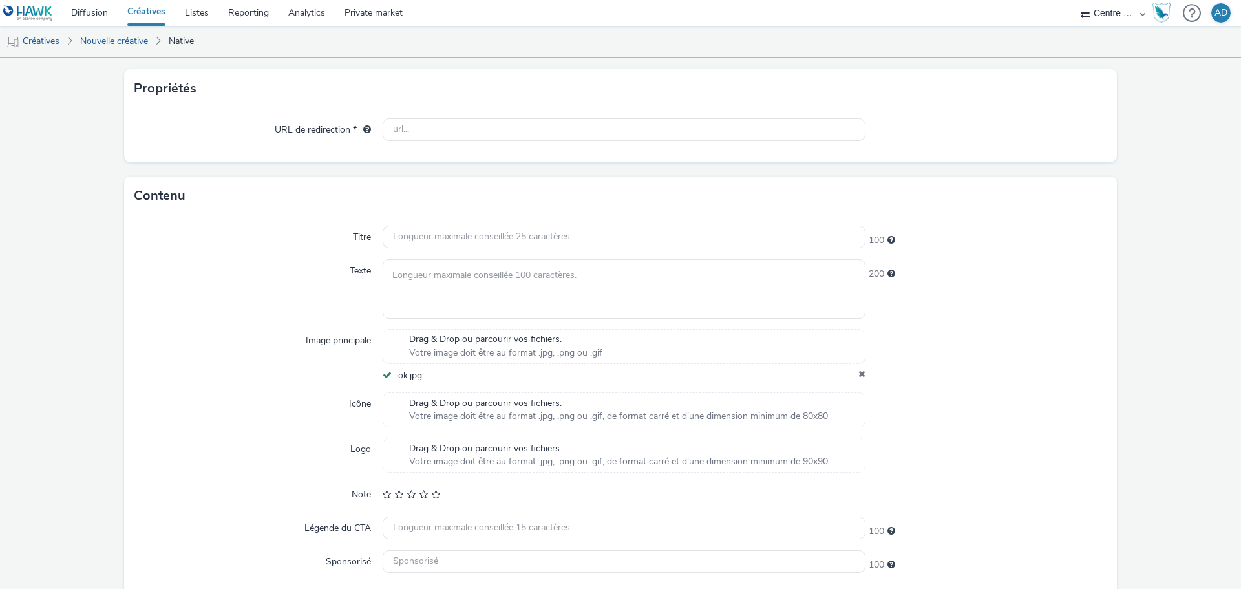
scroll to position [259, 0]
